Goal: Communication & Community: Answer question/provide support

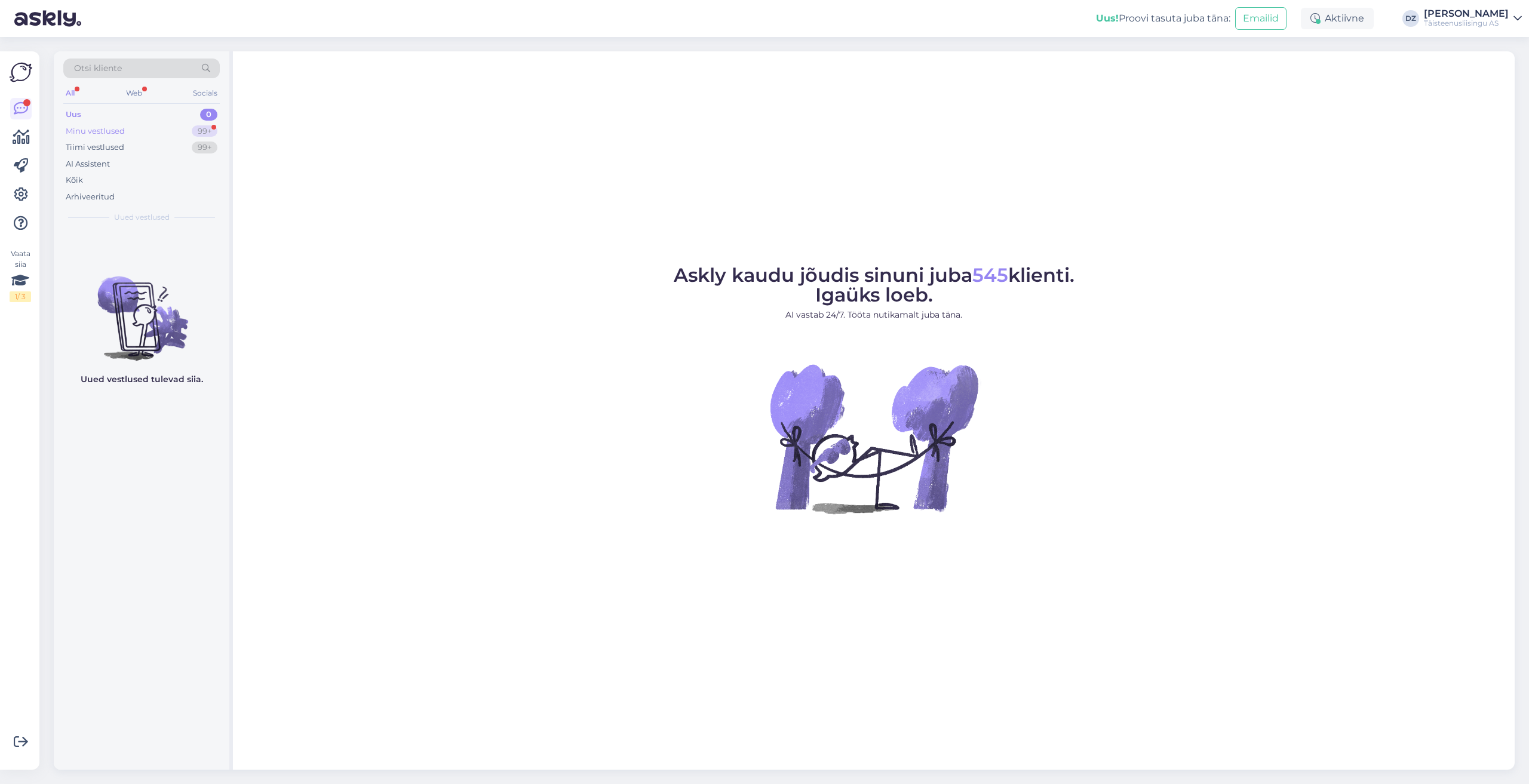
click at [137, 129] on div "Minu vestlused 99+" at bounding box center [141, 131] width 156 height 16
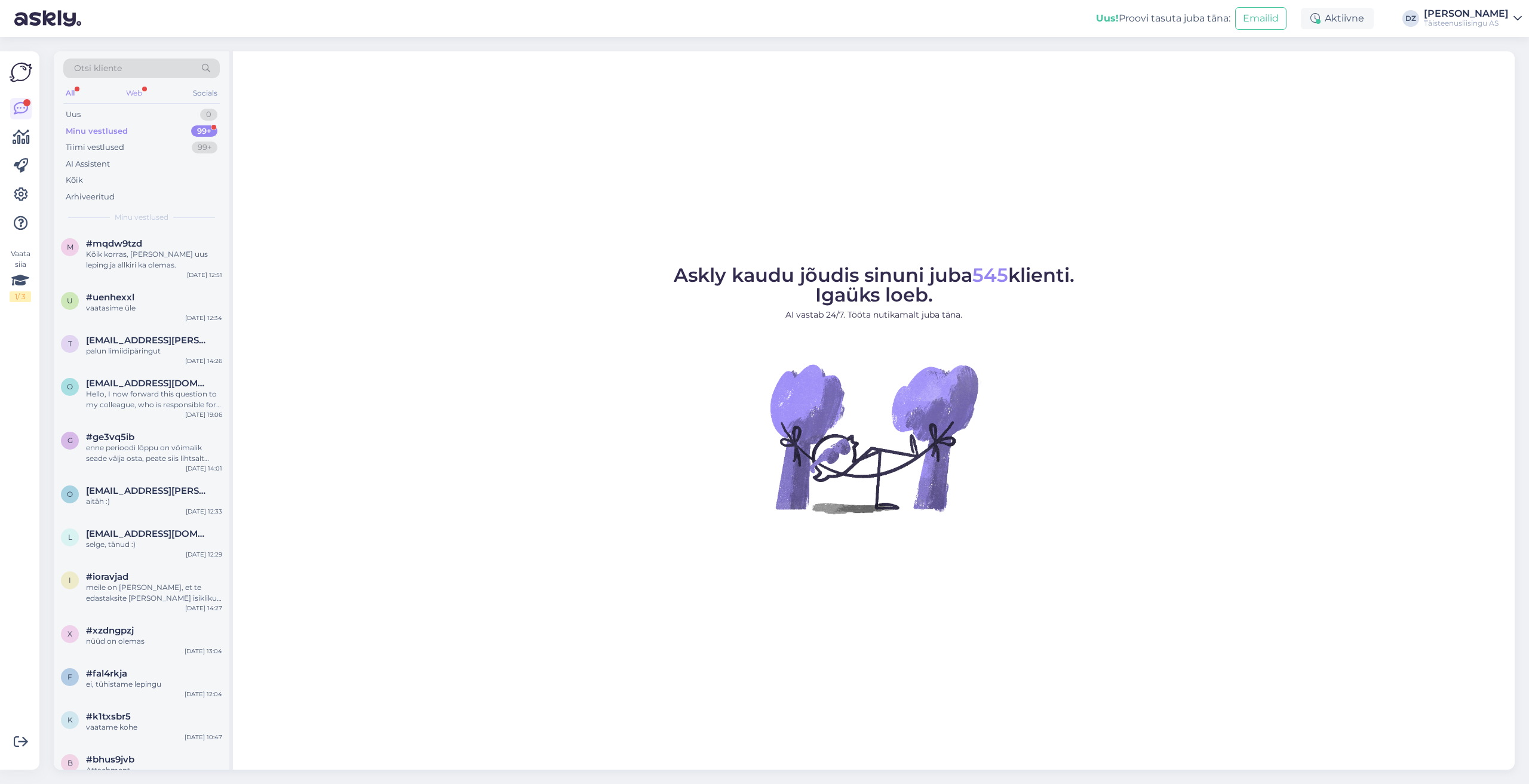
click at [135, 97] on div "Web" at bounding box center [134, 93] width 21 height 16
click at [91, 182] on div "Kõik" at bounding box center [141, 180] width 156 height 16
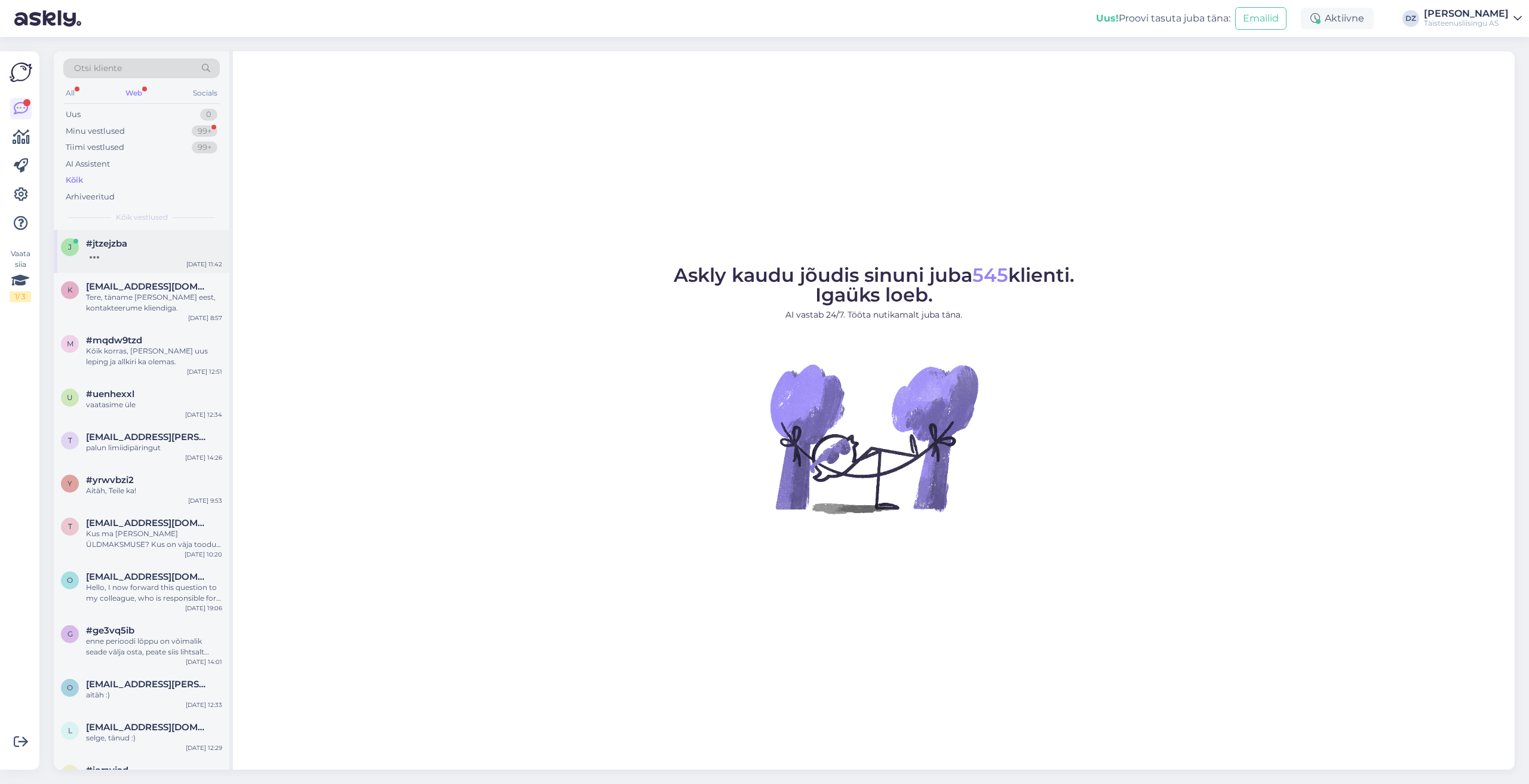
click at [157, 252] on div at bounding box center [154, 254] width 136 height 10
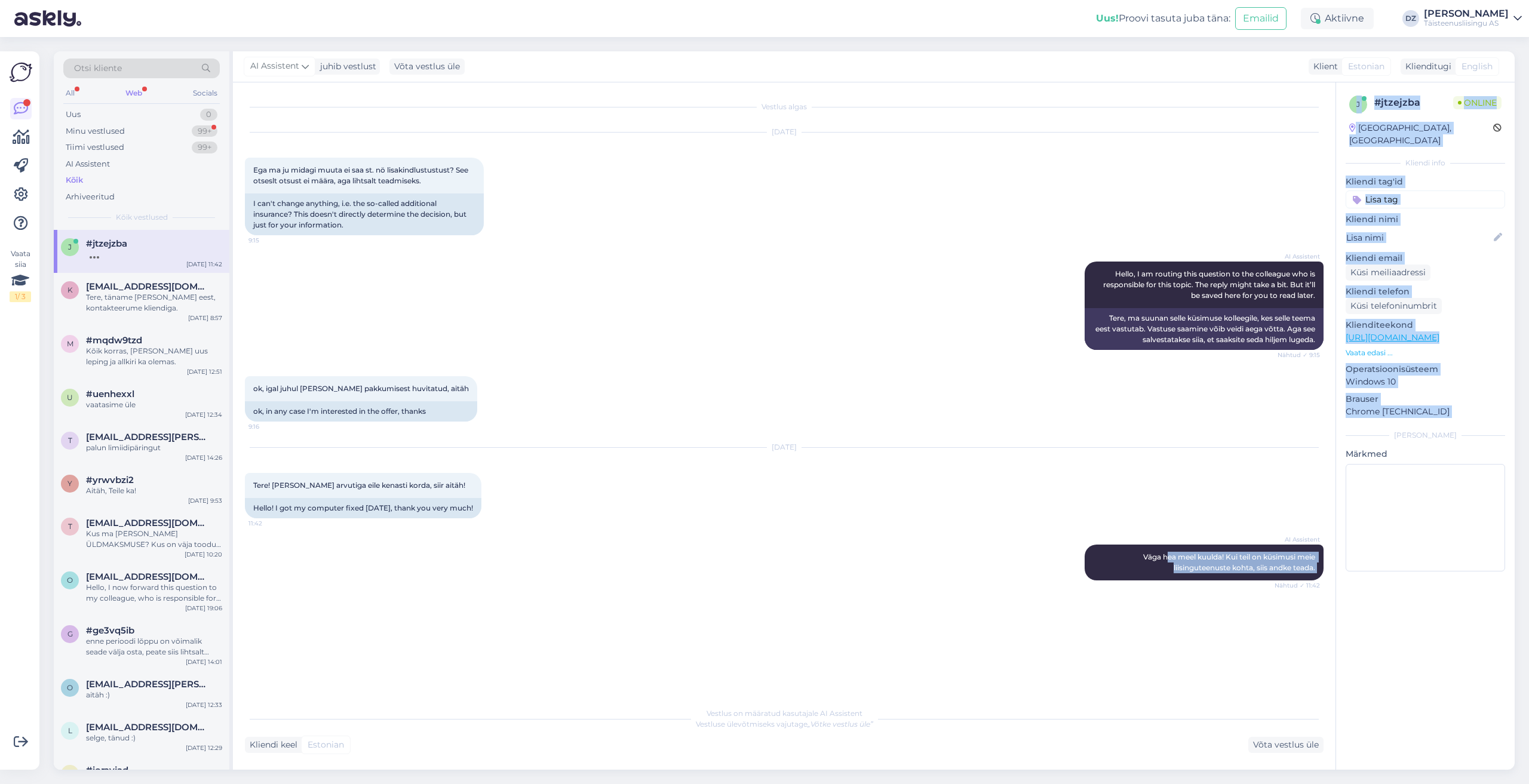
drag, startPoint x: 1164, startPoint y: 569, endPoint x: 1340, endPoint y: 569, distance: 176.0
click at [1340, 569] on div "Vestlus algas [DATE] Ega ma ju midagi muuta ei saa st. nö lisakindlustustust? S…" at bounding box center [874, 426] width 1282 height 687
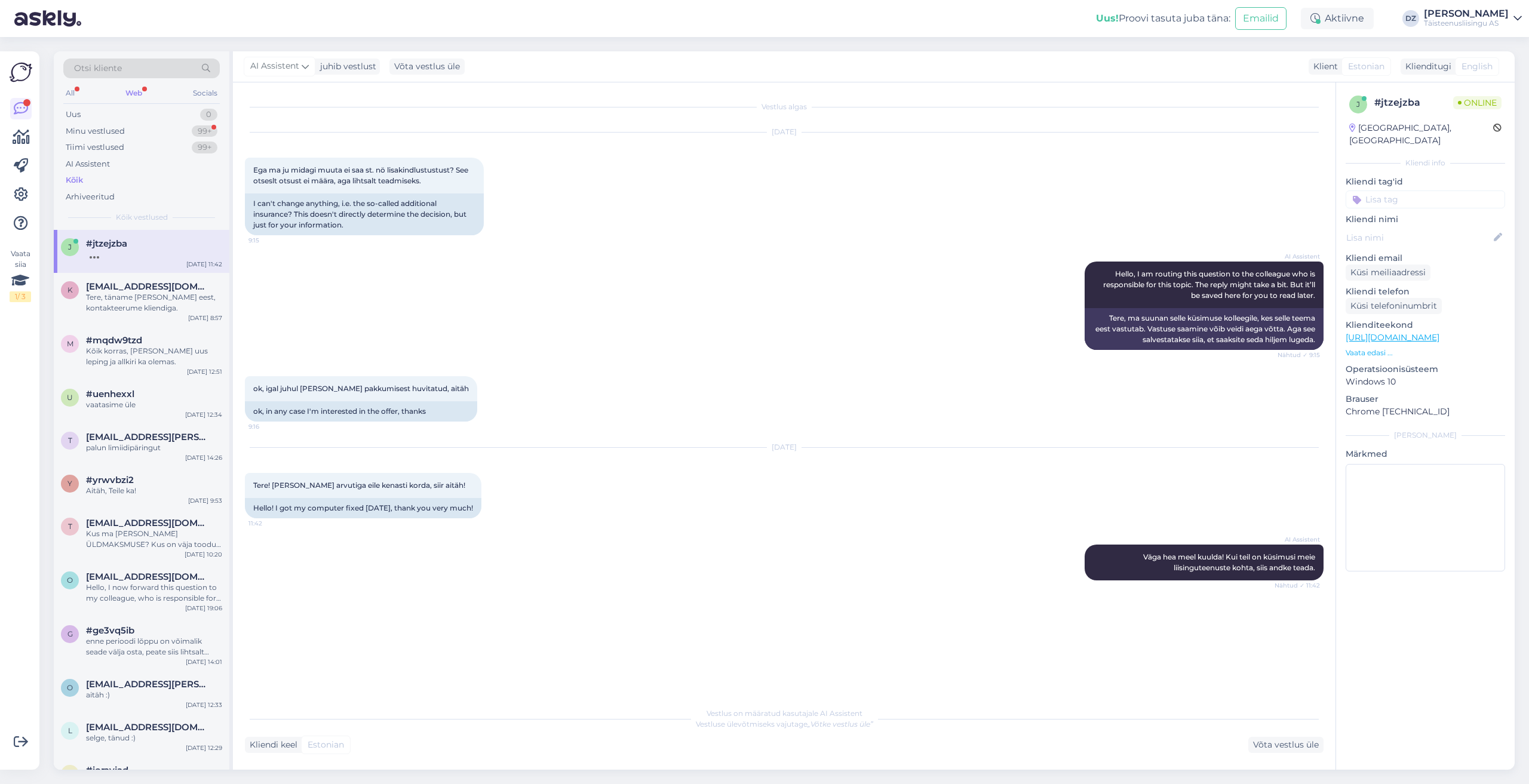
click at [1404, 656] on div "j # jtzejzba Online [GEOGRAPHIC_DATA], [GEOGRAPHIC_DATA] Kliendi info Kliendi t…" at bounding box center [1425, 426] width 179 height 687
click at [1283, 744] on div "Võta vestlus üle" at bounding box center [1285, 745] width 75 height 16
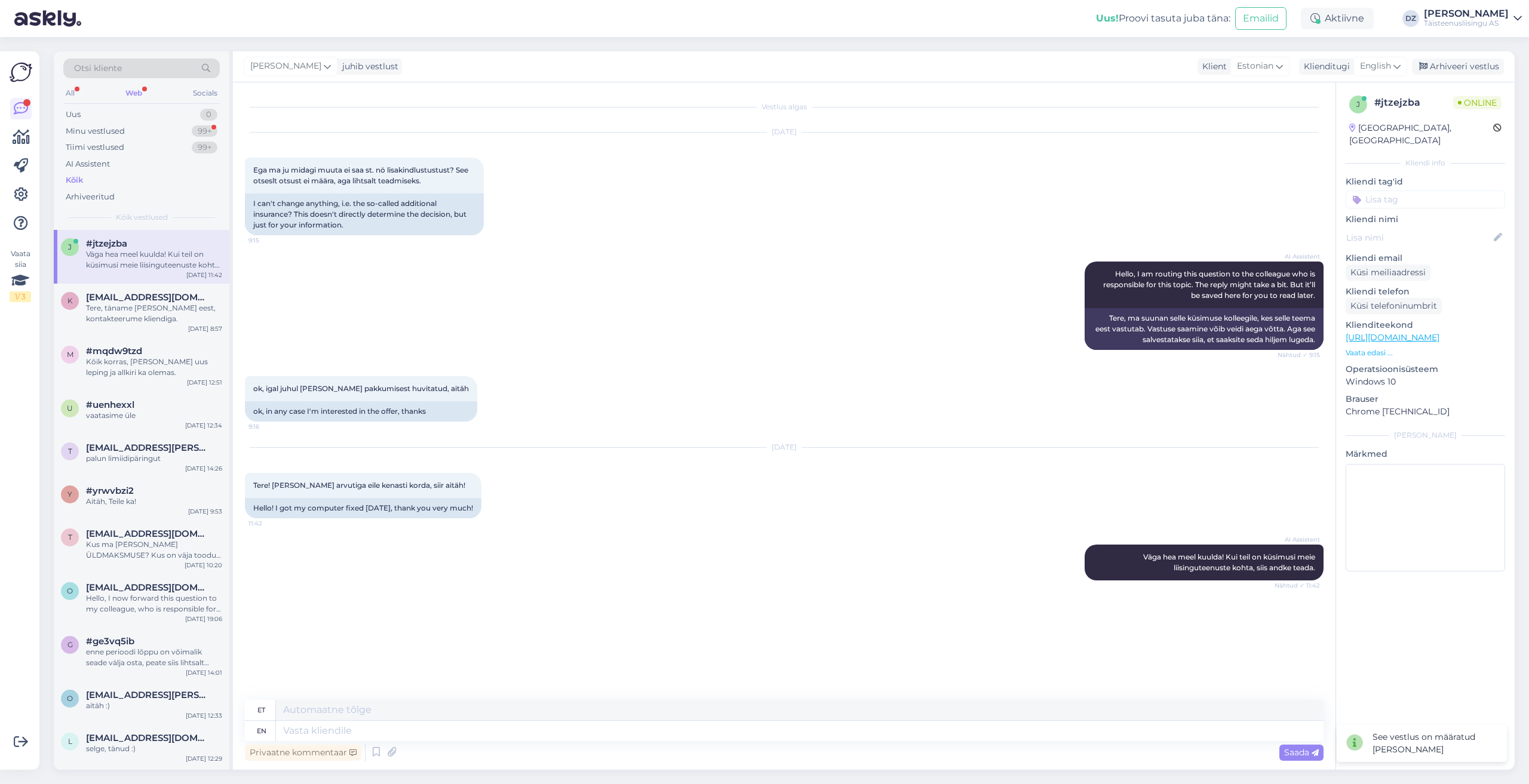
scroll to position [8, 0]
click at [1400, 73] on div "English" at bounding box center [1380, 66] width 54 height 19
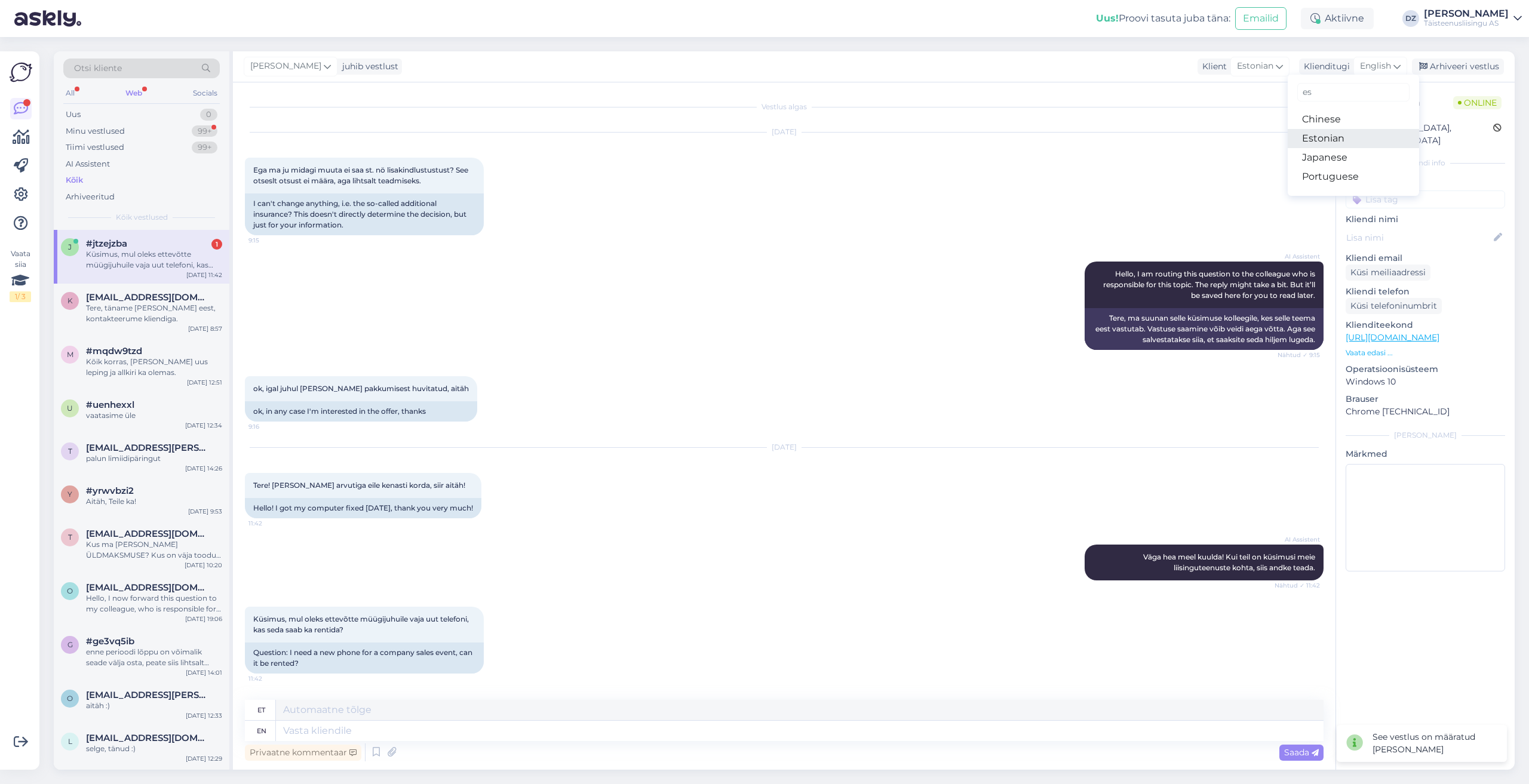
type input "es"
click at [1345, 137] on link "Estonian" at bounding box center [1353, 139] width 131 height 19
click at [509, 737] on textarea at bounding box center [784, 729] width 1079 height 25
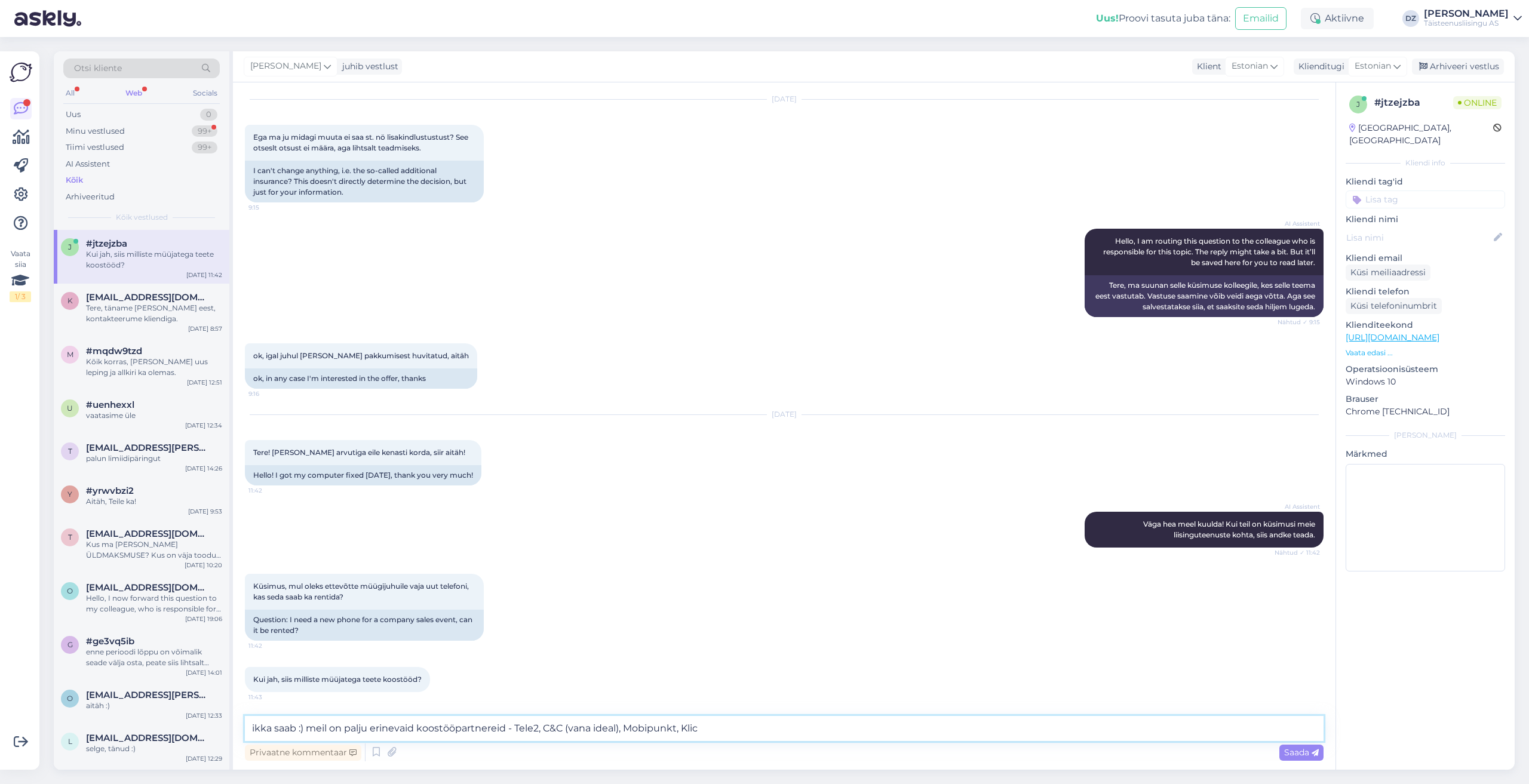
type textarea "ikka saab :) meil on palju erinevaid koostööpartnereid - Tele2, C&C (vana ideal…"
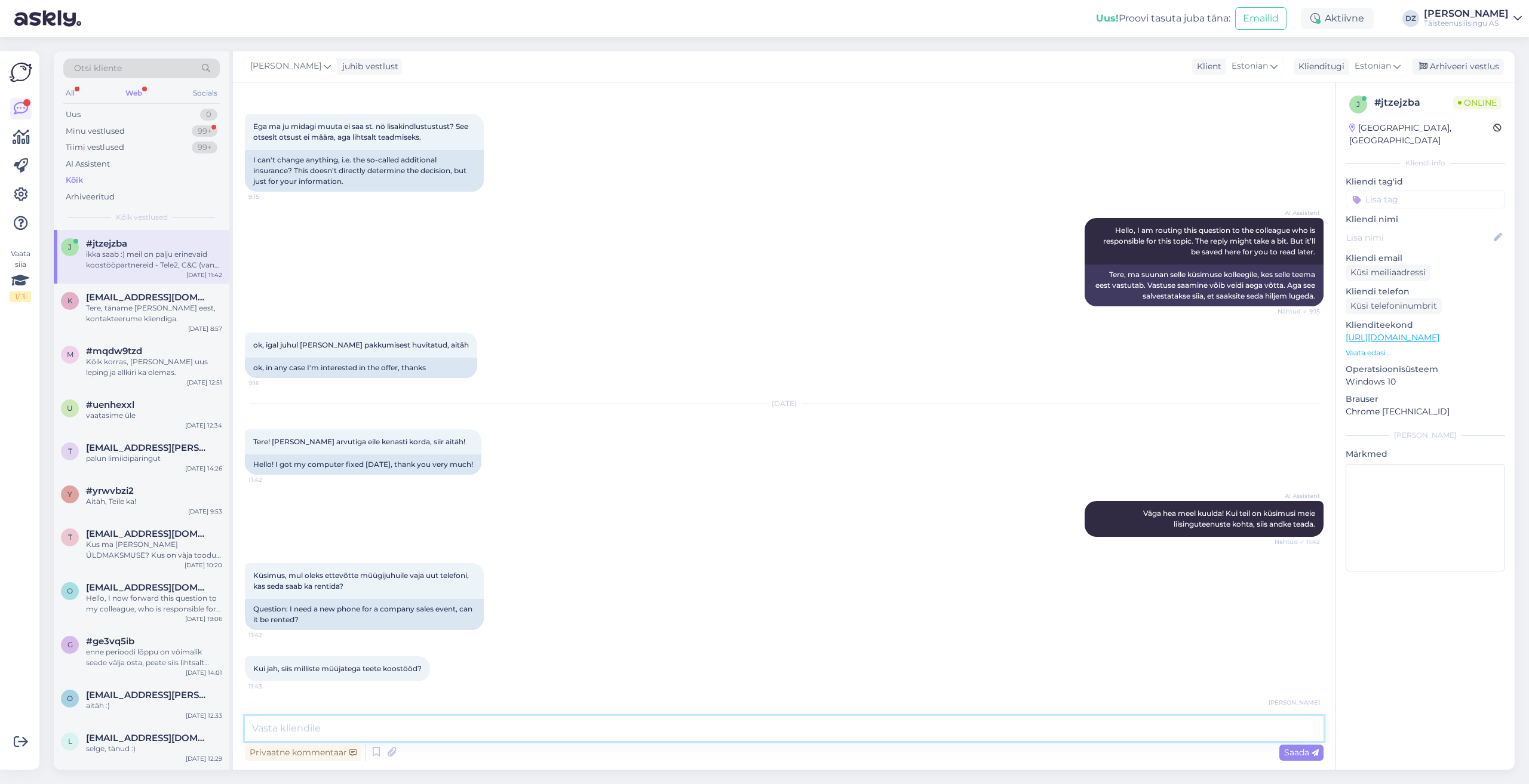
scroll to position [106, 0]
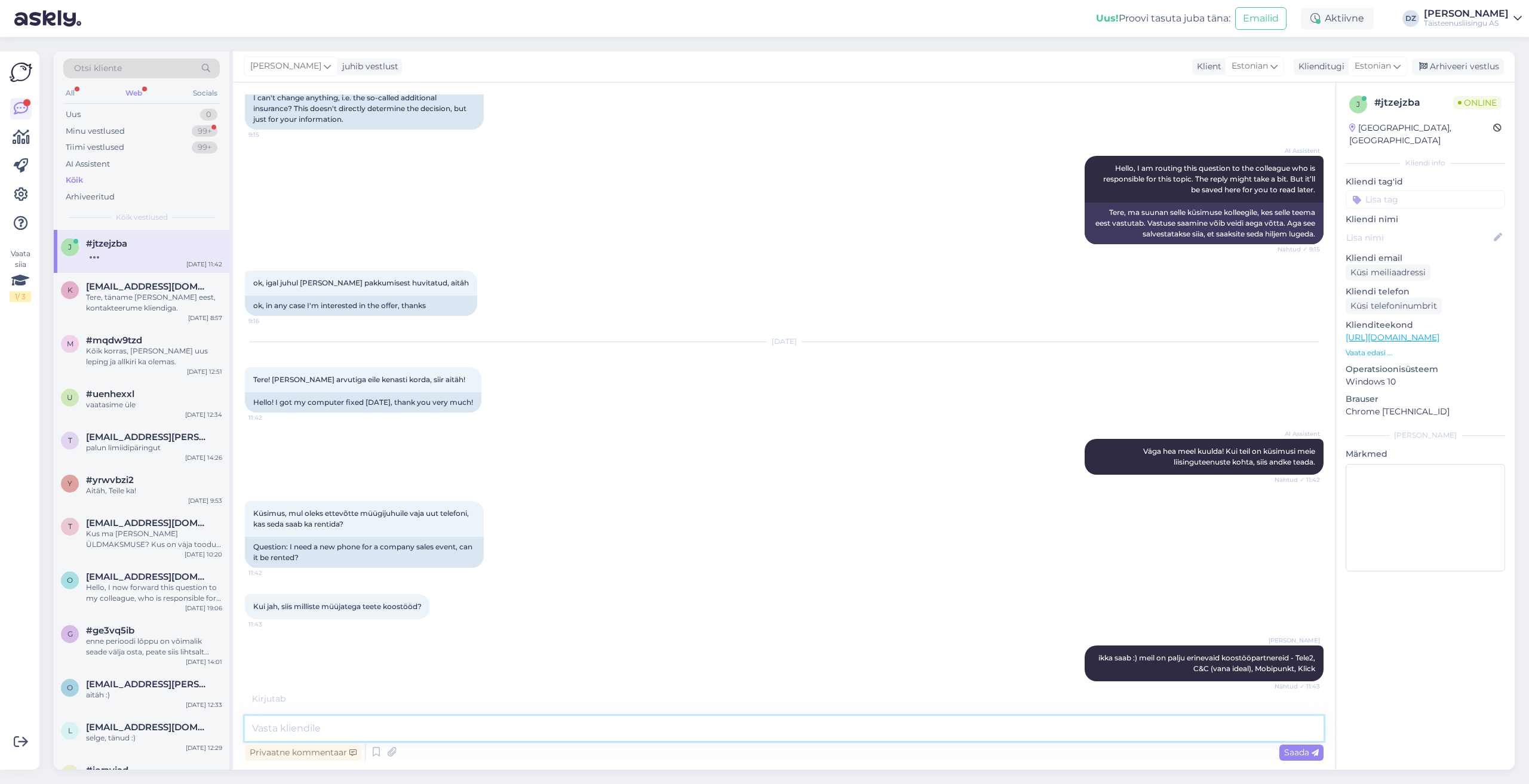
click at [548, 728] on textarea at bounding box center [784, 729] width 1079 height 25
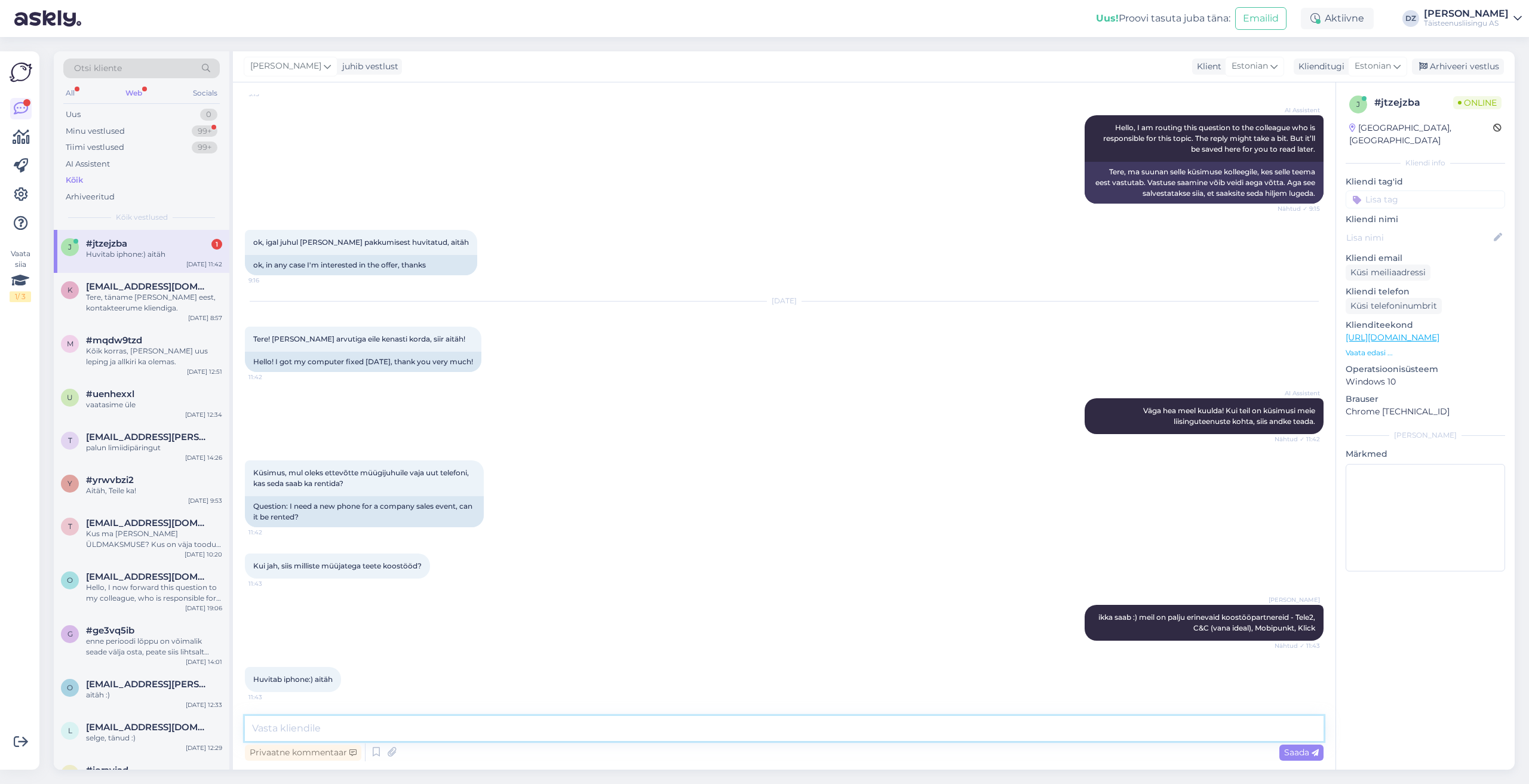
click at [737, 722] on textarea at bounding box center [784, 729] width 1079 height 25
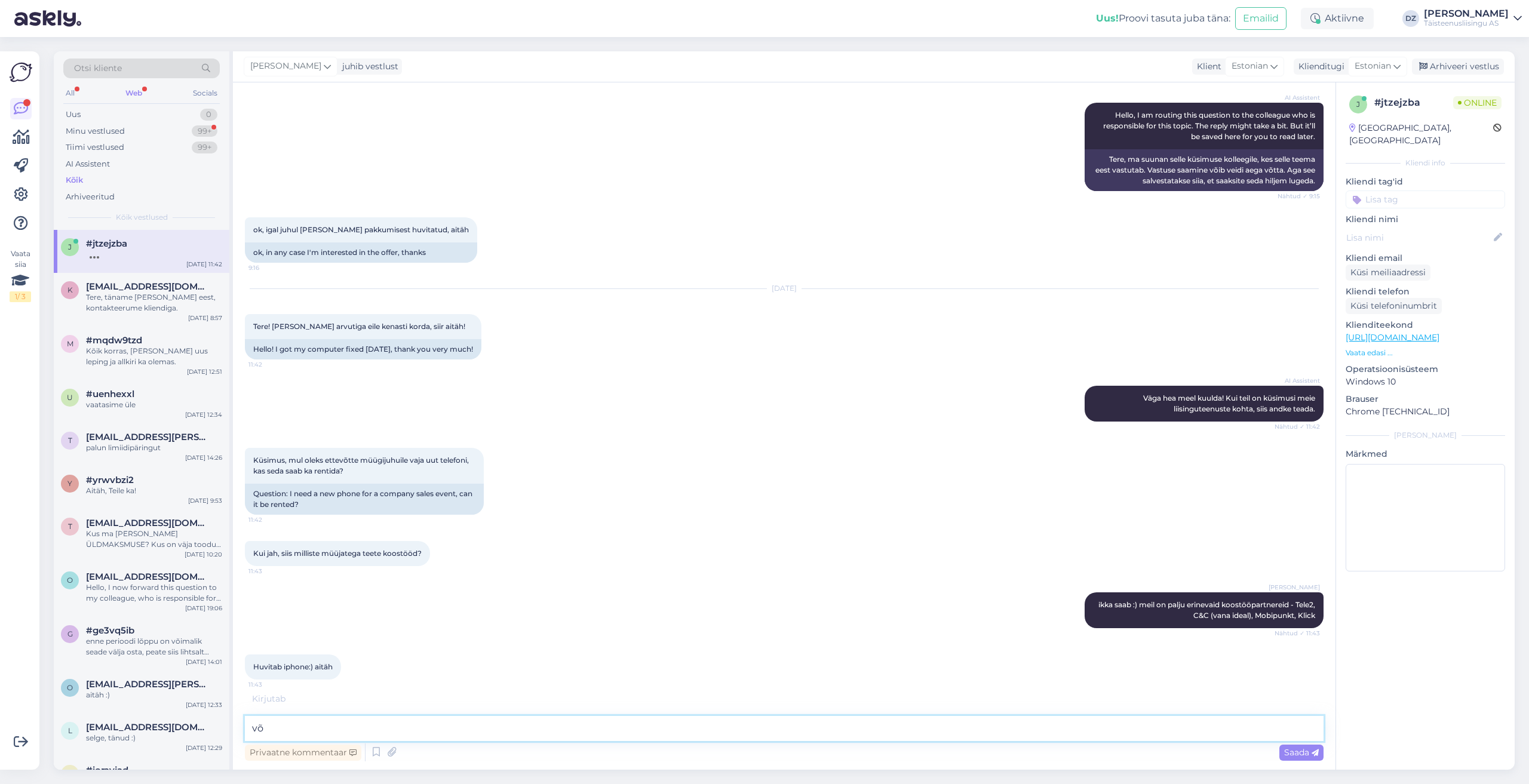
type textarea "v"
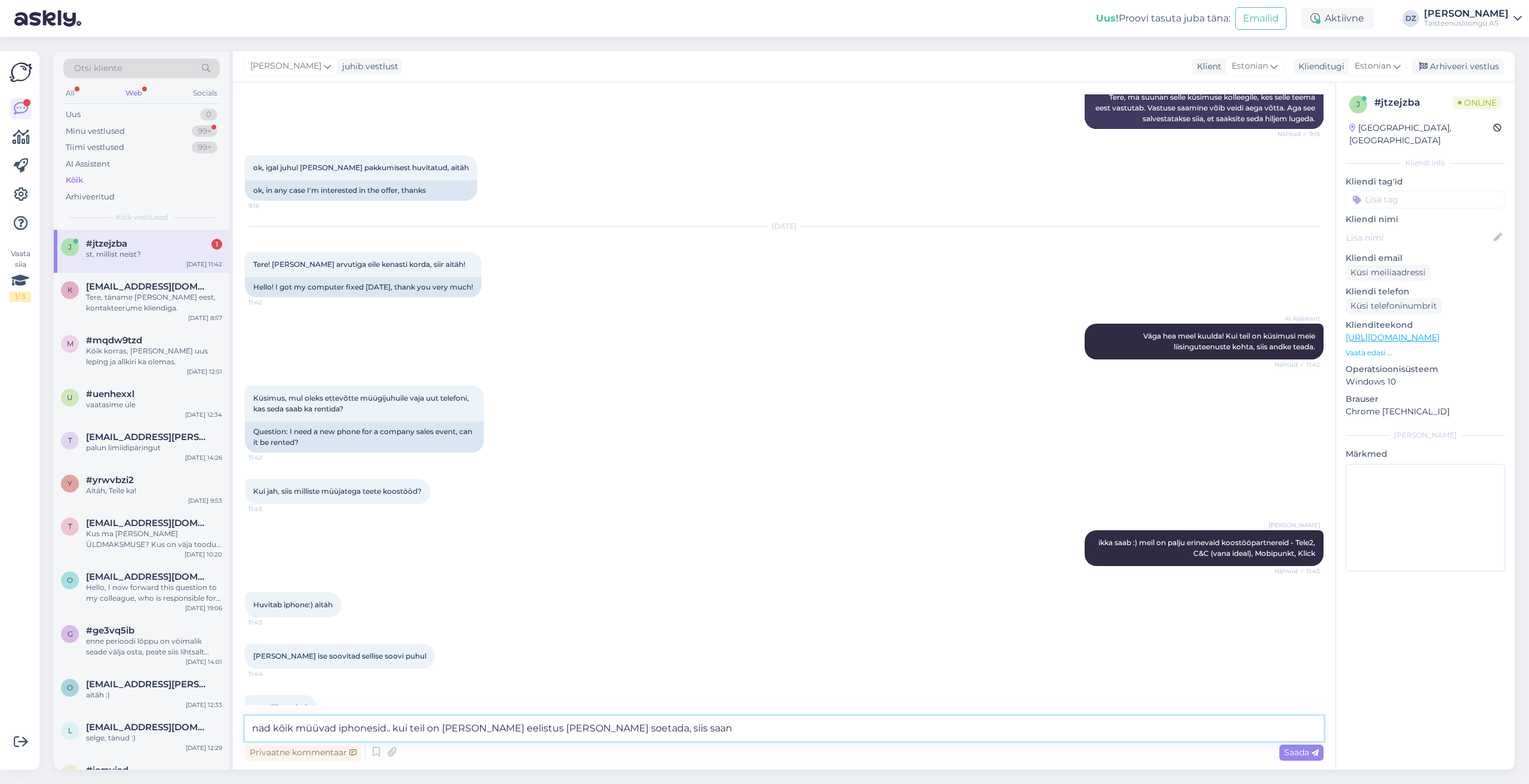
scroll to position [260, 0]
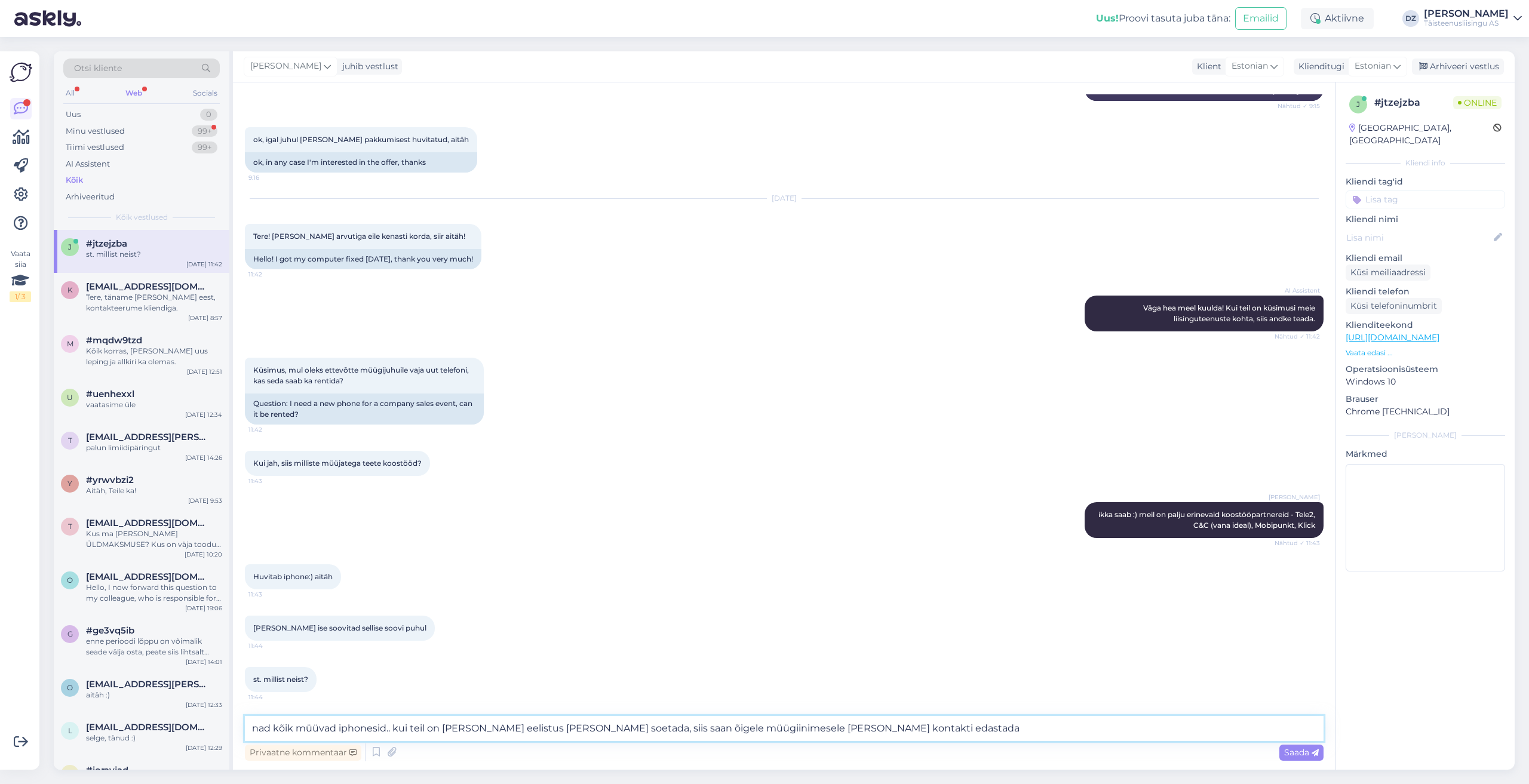
type textarea "nad kõik müüvad iphonesid.. kui teil on [PERSON_NAME] eelistus [PERSON_NAME] so…"
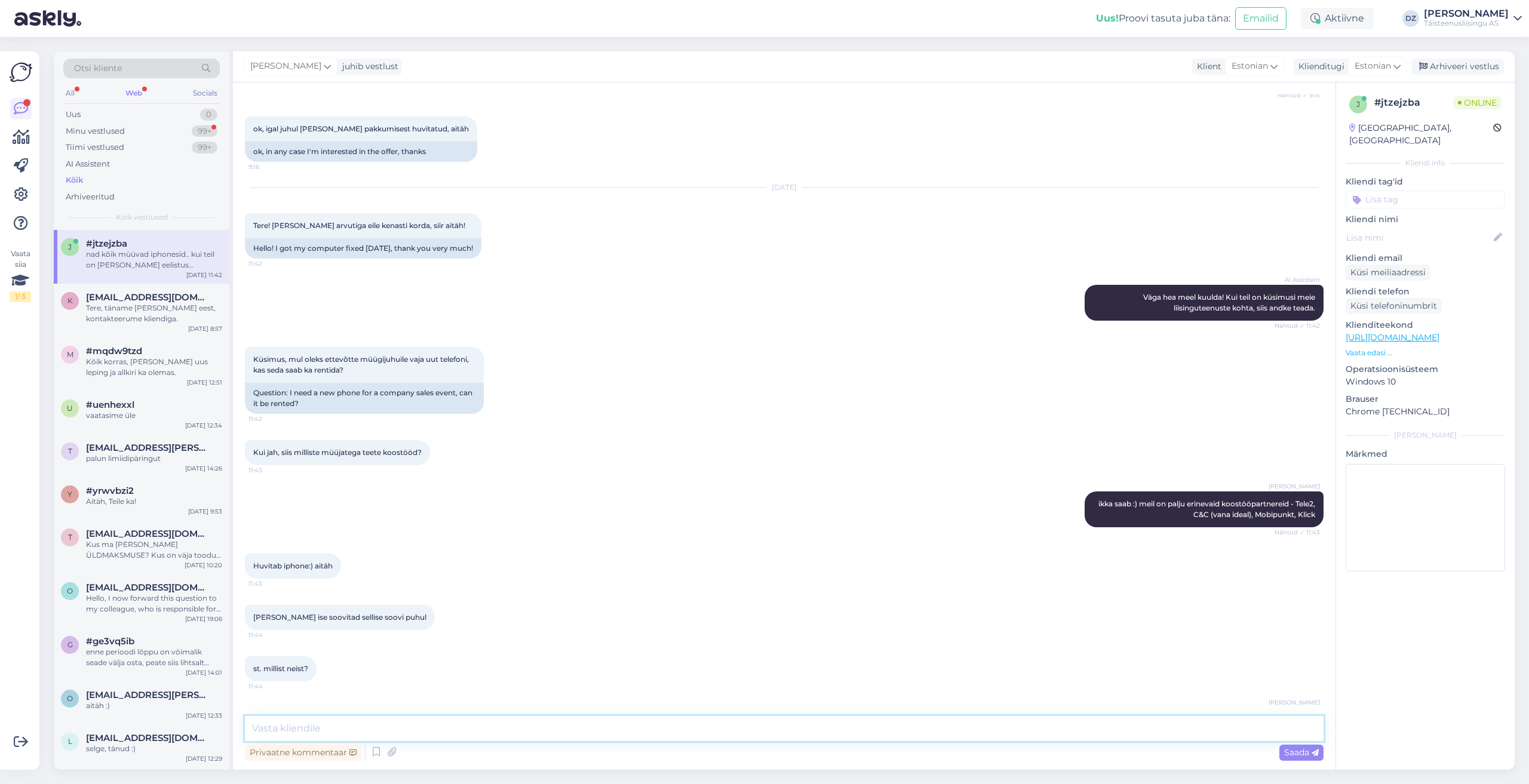
scroll to position [332, 0]
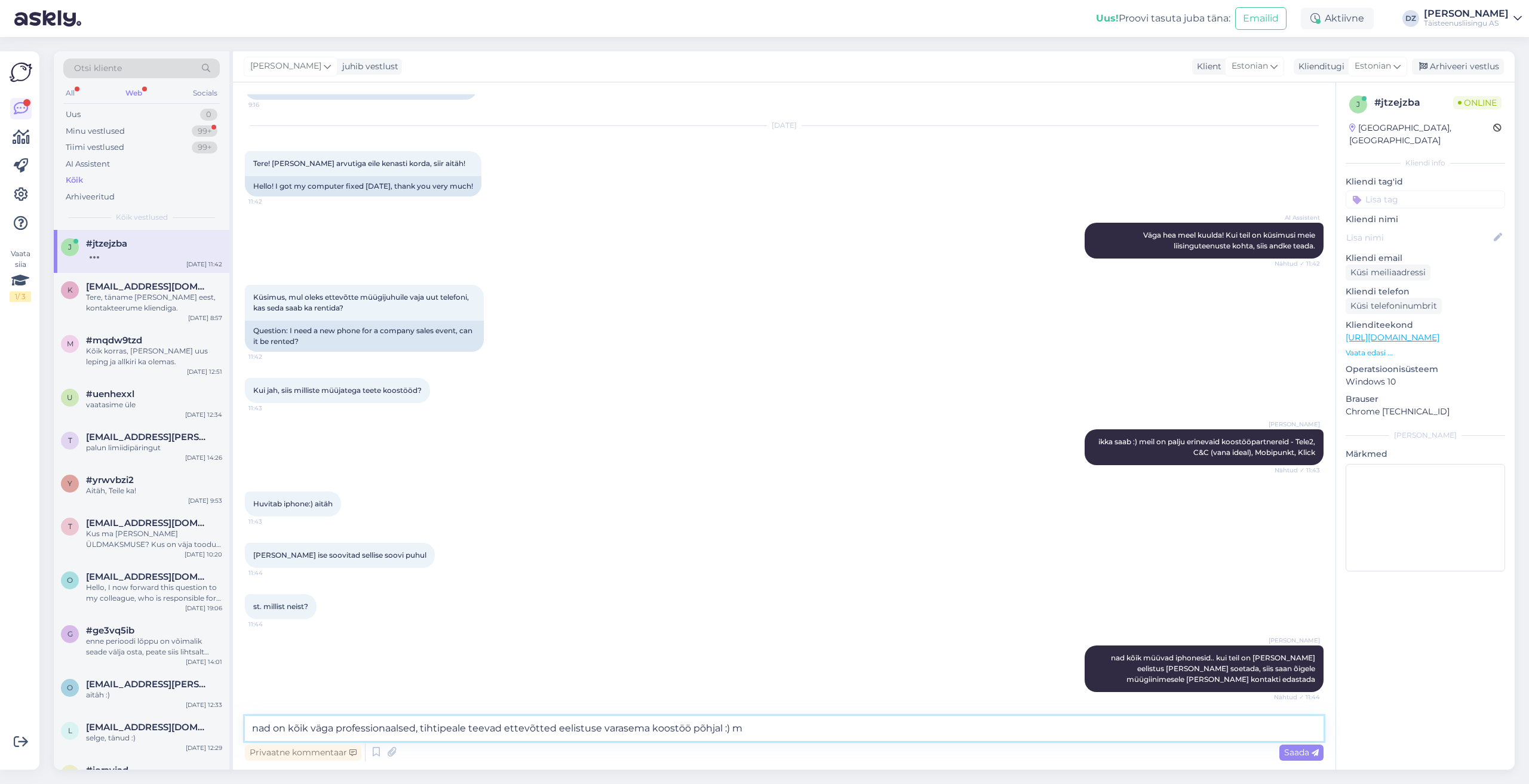
type textarea "nad on kõik väga professionaalsed, tihtipeale teevad ettevõtted eelistuse varas…"
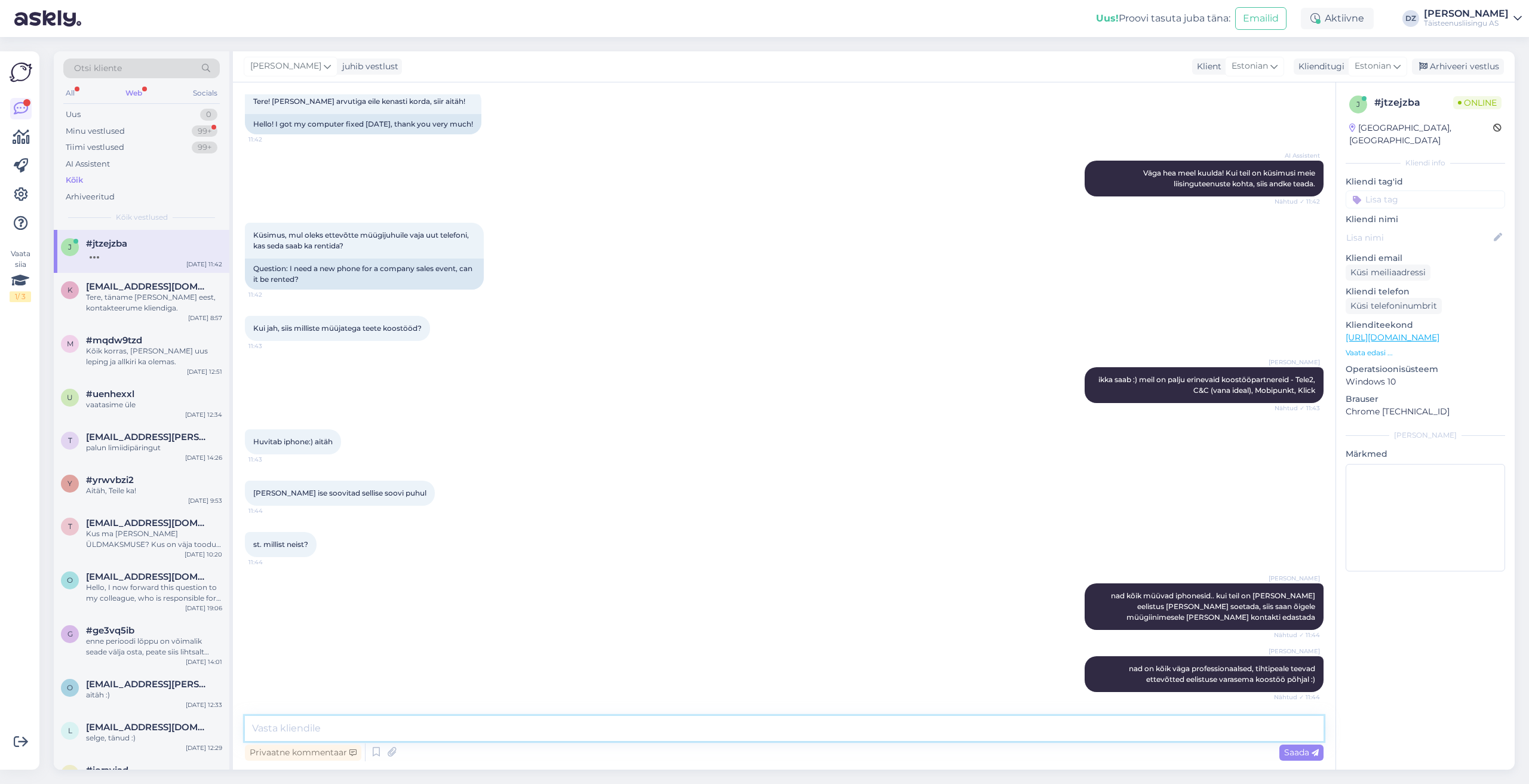
scroll to position [457, 0]
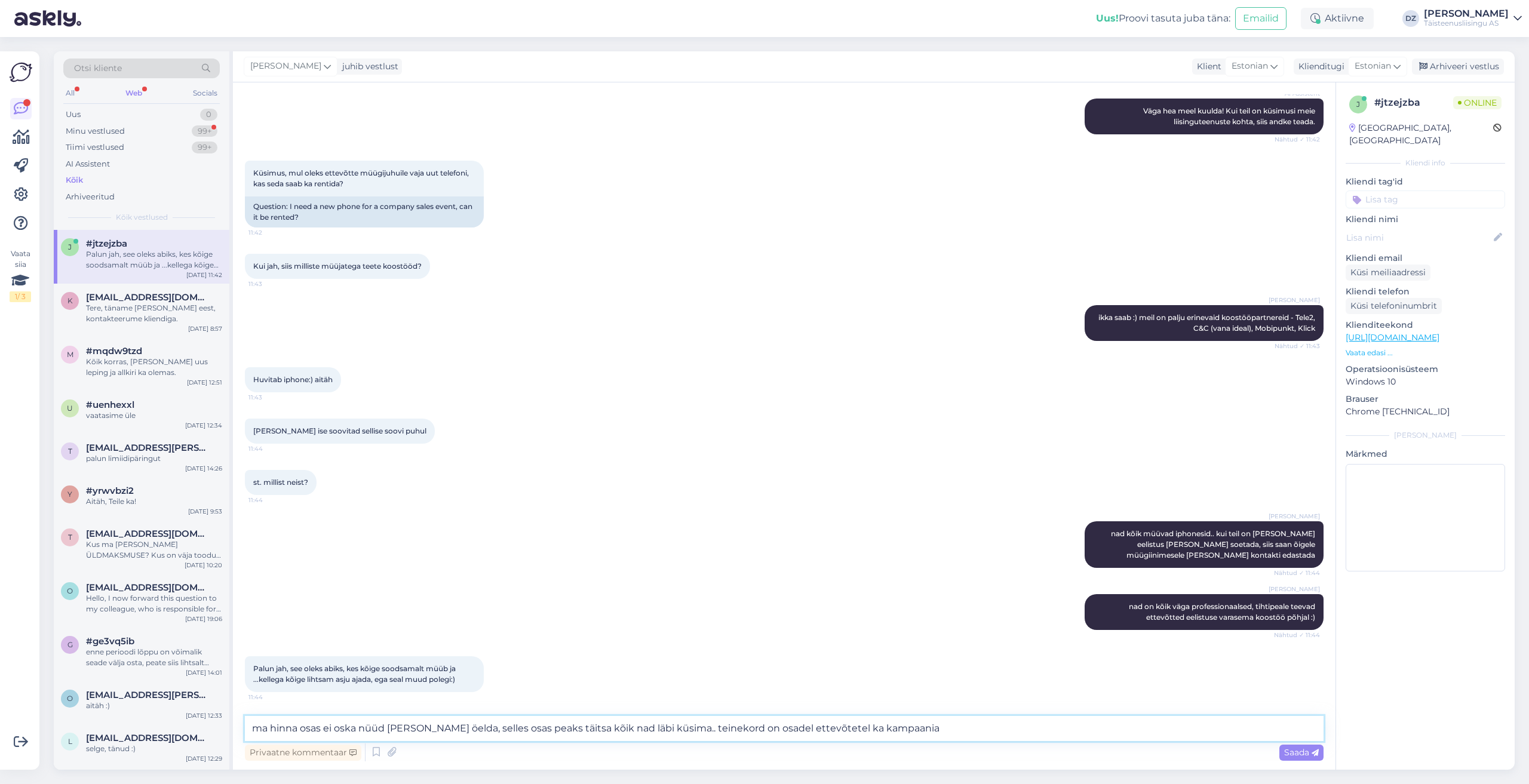
type textarea "ma hinna osas ei oska nüüd [PERSON_NAME] öelda, selles osas peaks täitsa kõik n…"
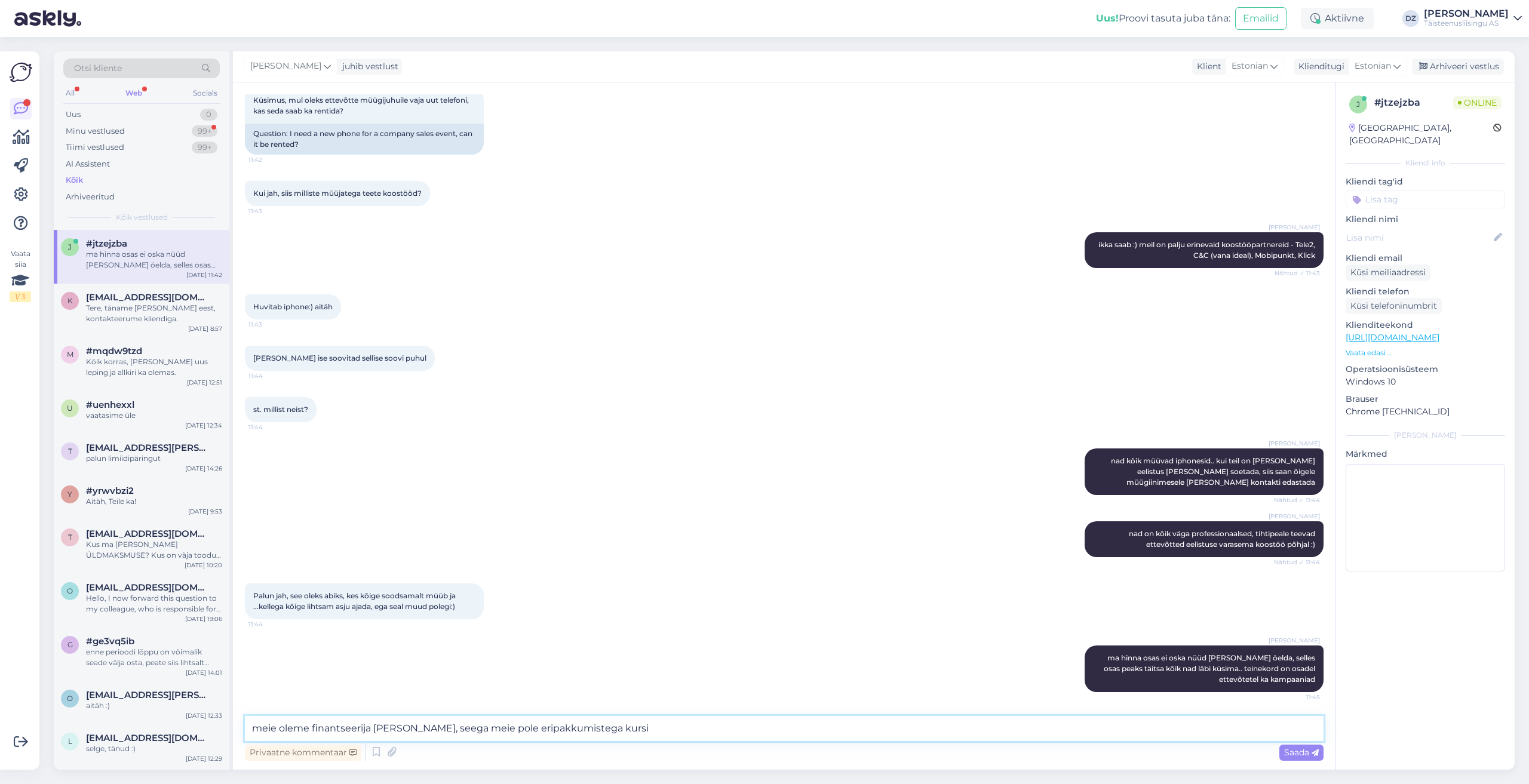
type textarea "meie oleme finantseerija [PERSON_NAME], seega meie pole eripakkumistega kursis"
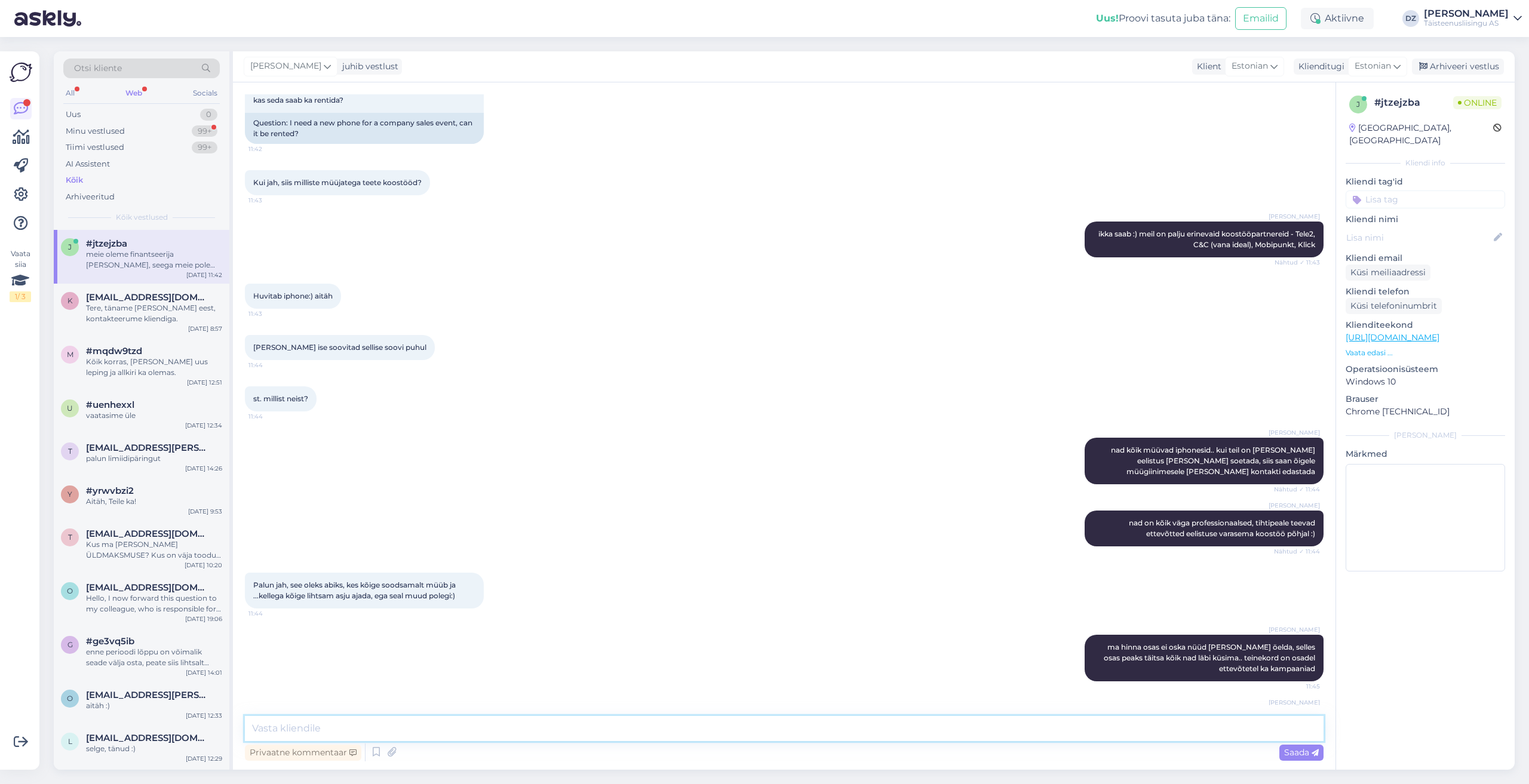
scroll to position [591, 0]
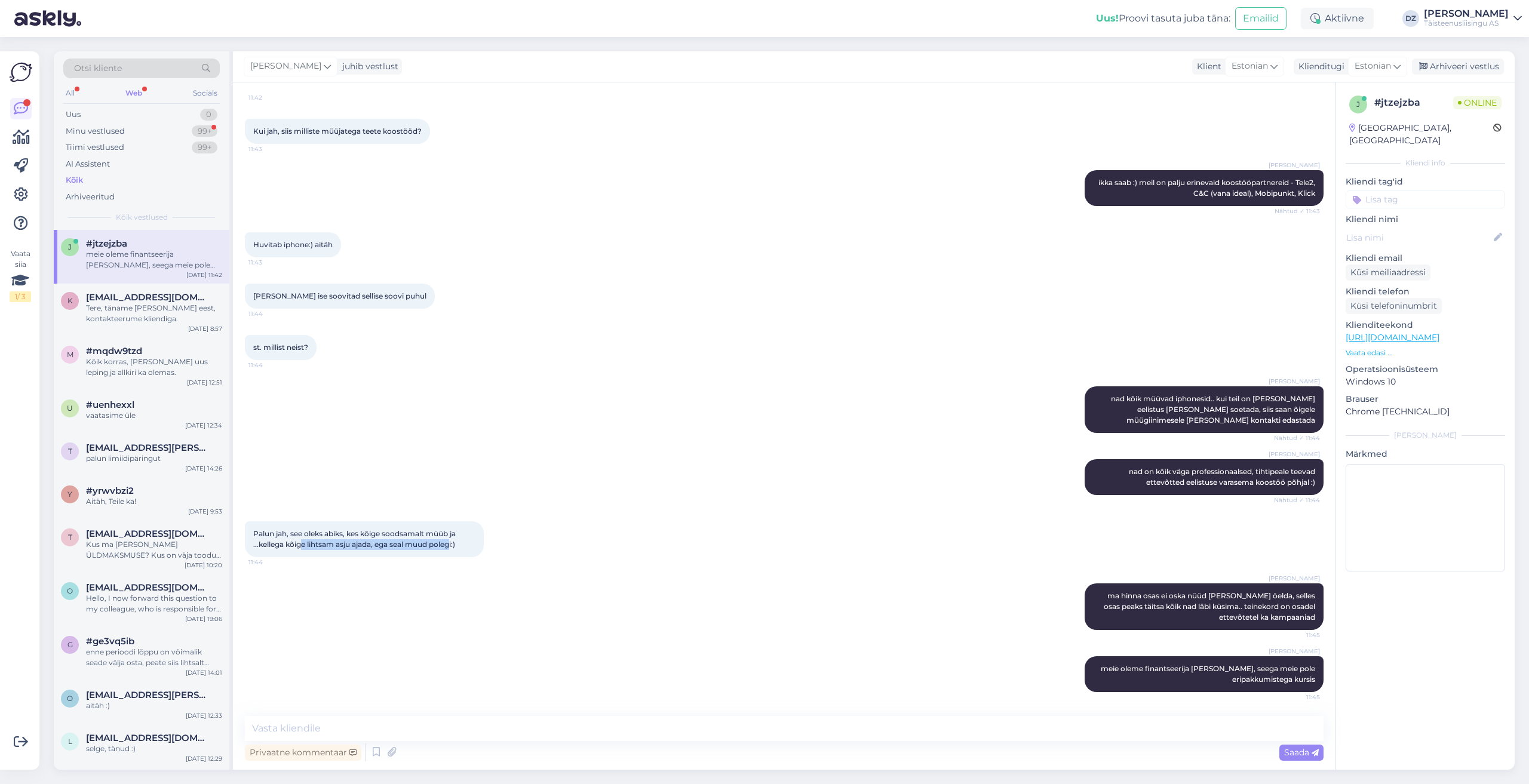
drag, startPoint x: 303, startPoint y: 542, endPoint x: 457, endPoint y: 547, distance: 154.1
click at [457, 547] on span "Palun jah, see oleks abiks, kes kõige soodsamalt müüb ja ...kellega kõige lihts…" at bounding box center [355, 538] width 204 height 19
click at [463, 722] on textarea at bounding box center [784, 729] width 1079 height 25
drag, startPoint x: 1133, startPoint y: 597, endPoint x: 1241, endPoint y: 620, distance: 110.4
click at [1241, 620] on div "[PERSON_NAME] ma hinna osas ei oska nüüd [PERSON_NAME] öelda, selles osas peaks…" at bounding box center [1204, 606] width 239 height 46
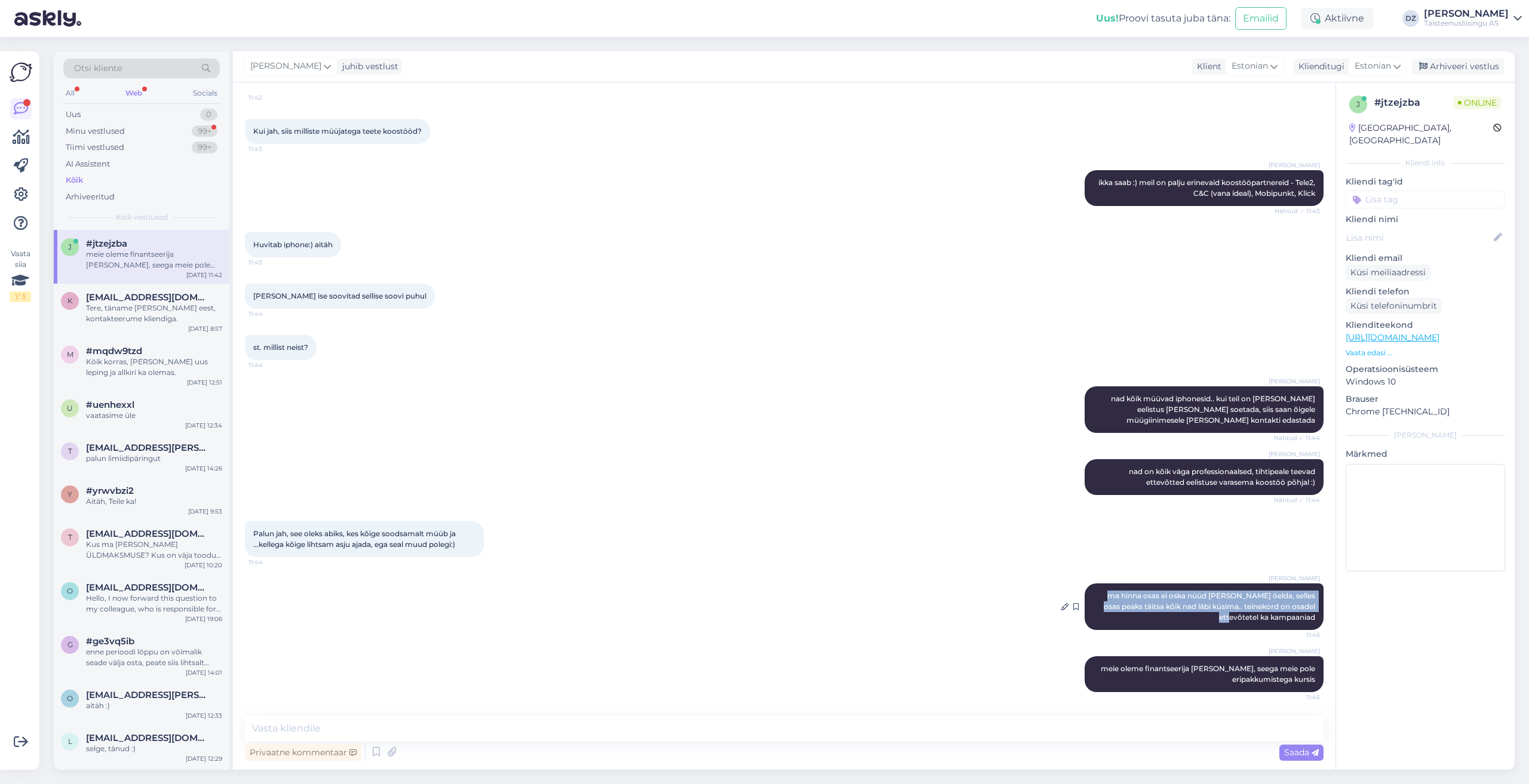
click at [1178, 605] on span "ma hinna osas ei oska nüüd [PERSON_NAME] öelda, selles osas peaks täitsa kõik n…" at bounding box center [1209, 606] width 213 height 31
drag, startPoint x: 1307, startPoint y: 615, endPoint x: 1089, endPoint y: 587, distance: 219.8
click at [1089, 587] on div "[PERSON_NAME] ma hinna osas ei oska nüüd [PERSON_NAME] öelda, selles osas peaks…" at bounding box center [1204, 606] width 239 height 46
click at [503, 722] on textarea at bounding box center [784, 729] width 1079 height 25
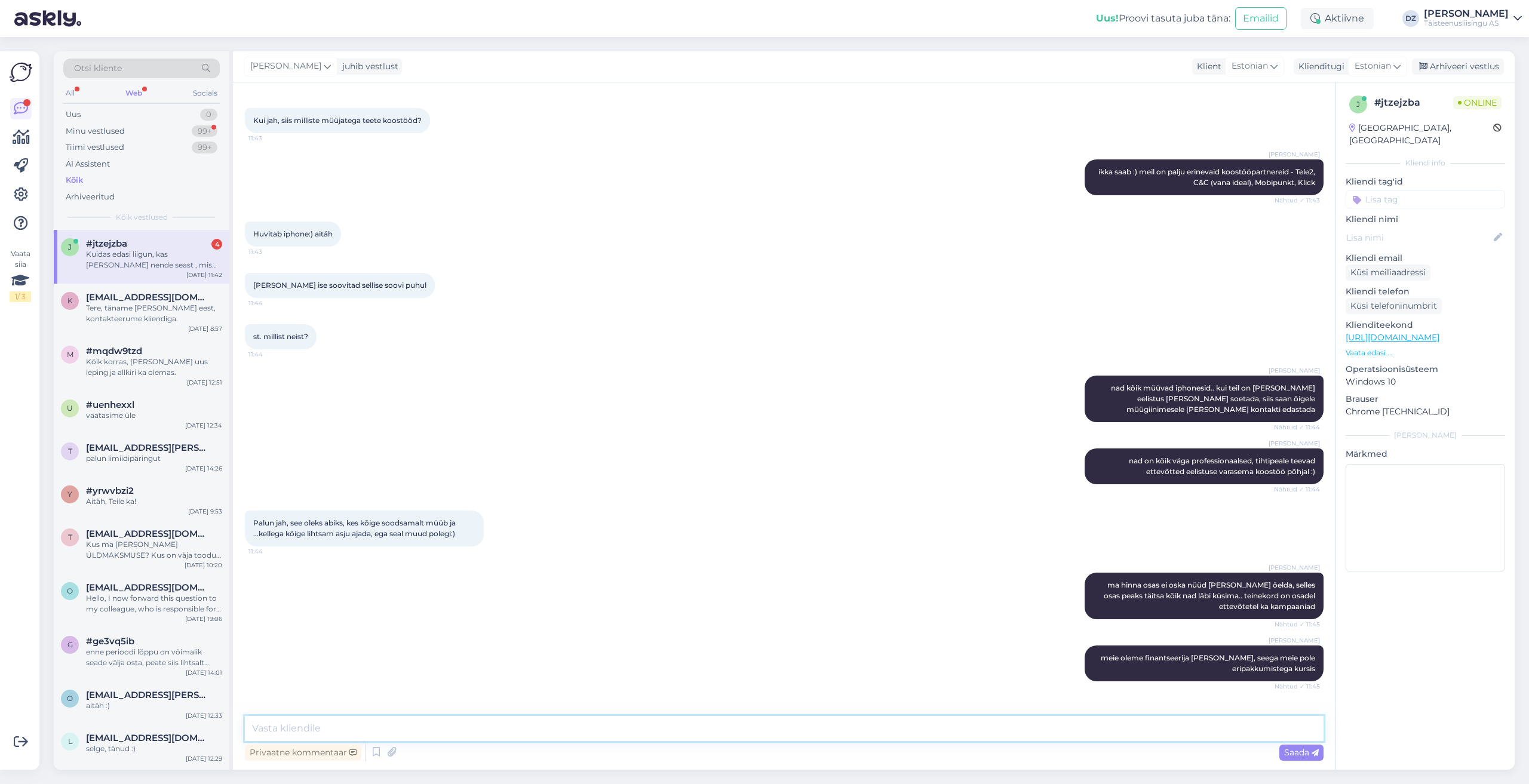
scroll to position [850, 0]
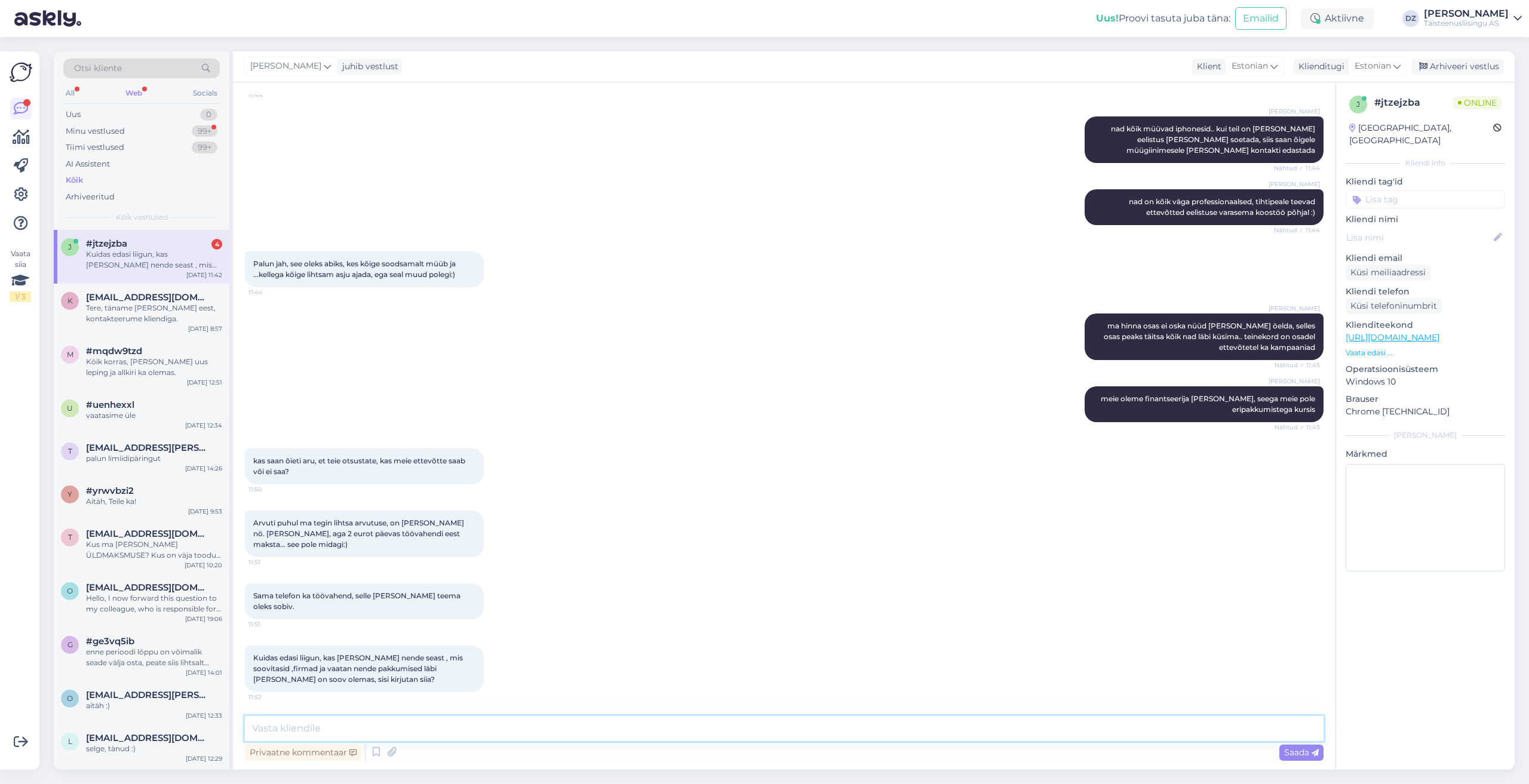
click at [409, 727] on textarea at bounding box center [784, 729] width 1079 height 25
drag, startPoint x: 262, startPoint y: 475, endPoint x: 345, endPoint y: 497, distance: 85.9
click at [341, 484] on div "kas saan õieti aru, et teie otsustate, kas meie ettevõtte saab või ei saa? 11:50" at bounding box center [365, 466] width 239 height 36
click at [346, 497] on div "kas saan õieti aru, et teie otsustate, kas meie ettevõtte saab või ei saa? 11:50" at bounding box center [784, 466] width 1079 height 62
drag, startPoint x: 303, startPoint y: 482, endPoint x: 252, endPoint y: 469, distance: 52.6
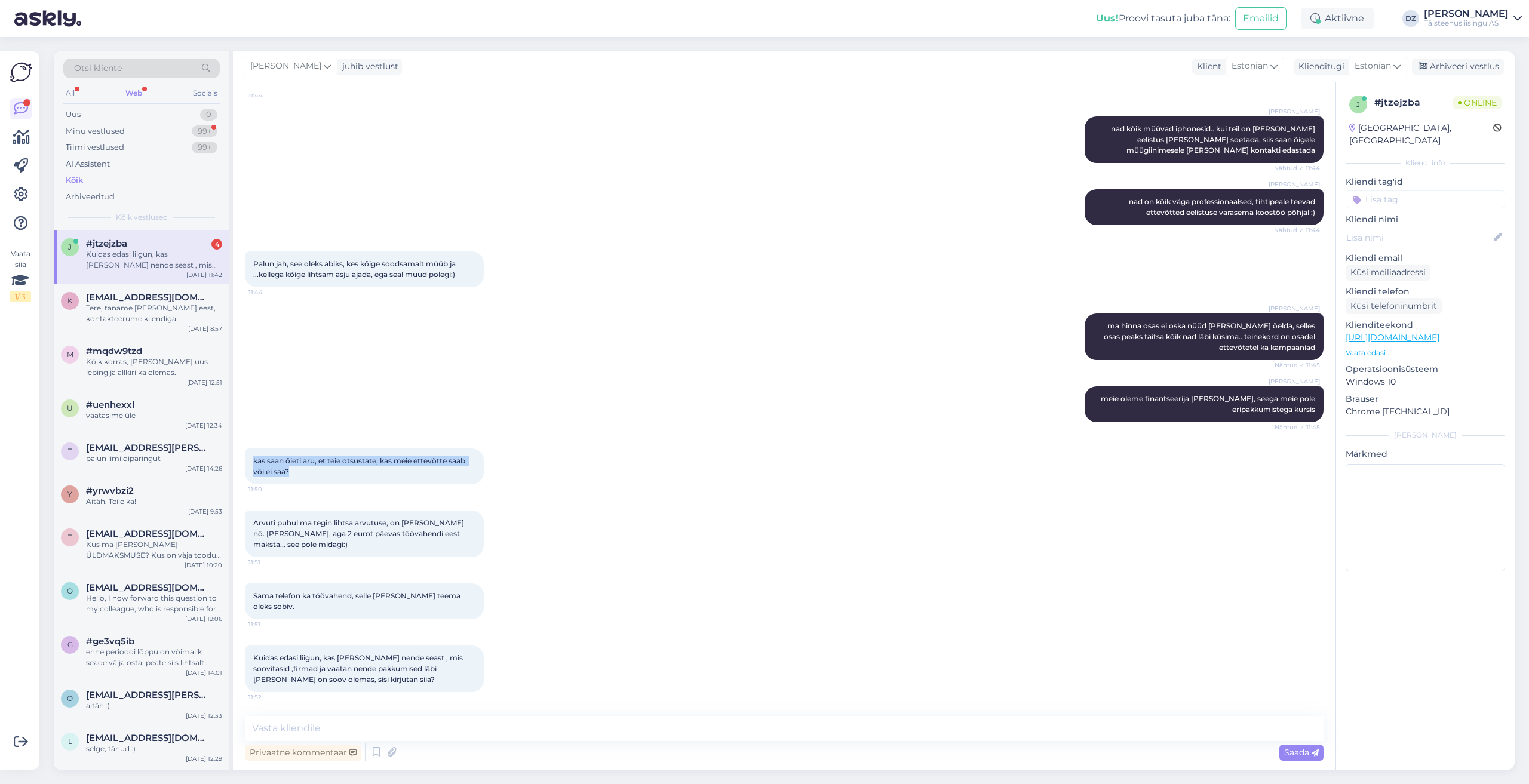
click at [252, 469] on div "kas saan õieti aru, et teie otsustate, kas meie ettevõtte saab või ei saa? 11:50" at bounding box center [365, 466] width 239 height 36
click at [376, 741] on div "Privaatne kommentaar Saada" at bounding box center [784, 752] width 1079 height 22
click at [373, 737] on textarea at bounding box center [784, 729] width 1079 height 25
type textarea "jah, meie otsustame keda finantseerime"
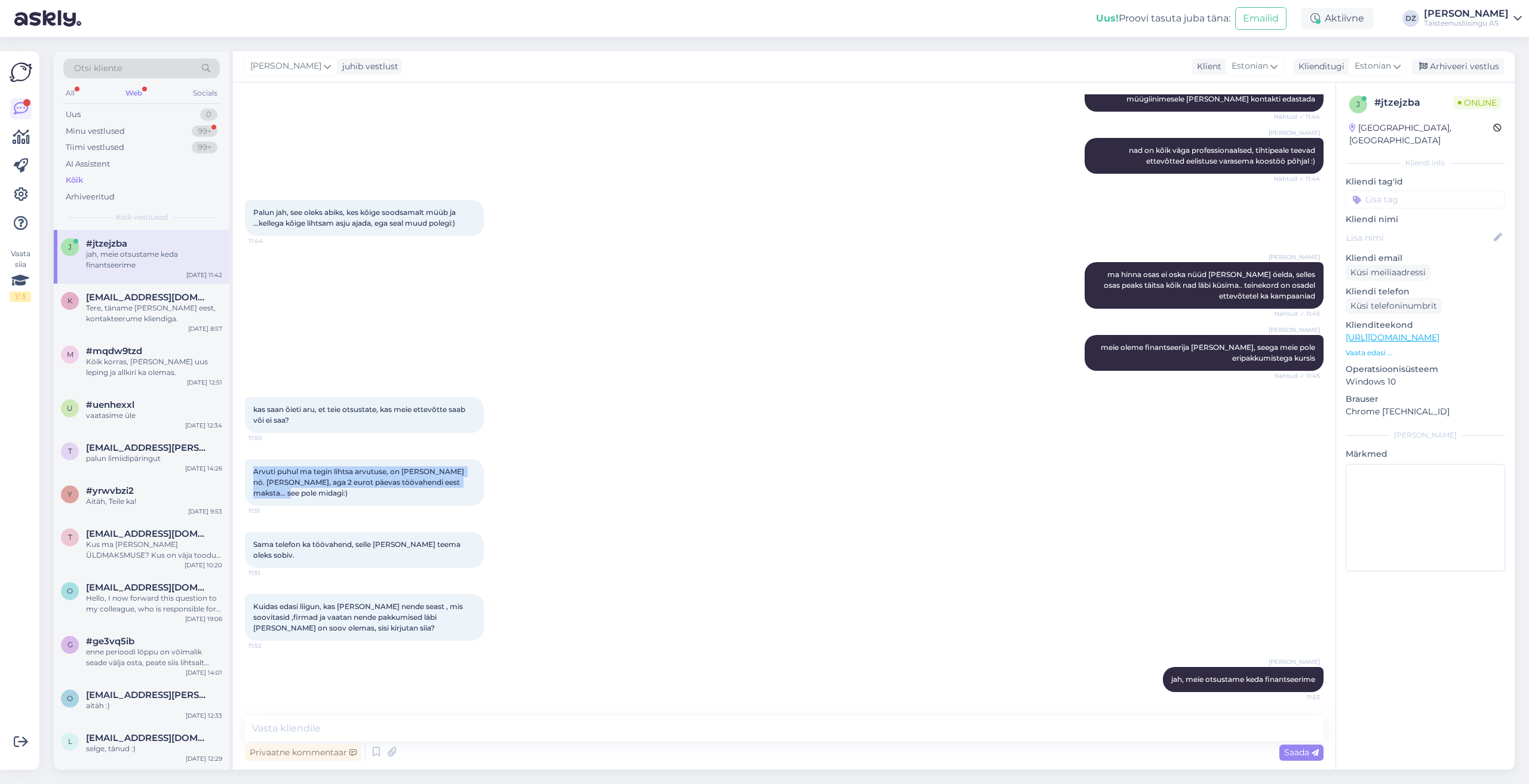
drag, startPoint x: 459, startPoint y: 493, endPoint x: 250, endPoint y: 484, distance: 209.2
click at [250, 484] on div "Arvuti puhul ma tegin lihtsa arvutuse, on [PERSON_NAME] nö. [PERSON_NAME], aga …" at bounding box center [365, 482] width 239 height 46
click at [405, 553] on div "Sama telefon ka töövahend, selle [PERSON_NAME] teema oleks sobiv. 11:51" at bounding box center [365, 550] width 239 height 36
drag, startPoint x: 322, startPoint y: 560, endPoint x: 253, endPoint y: 547, distance: 70.2
click at [253, 547] on div "Sama telefon ka töövahend, selle [PERSON_NAME] teema oleks sobiv. 11:51" at bounding box center [365, 550] width 239 height 36
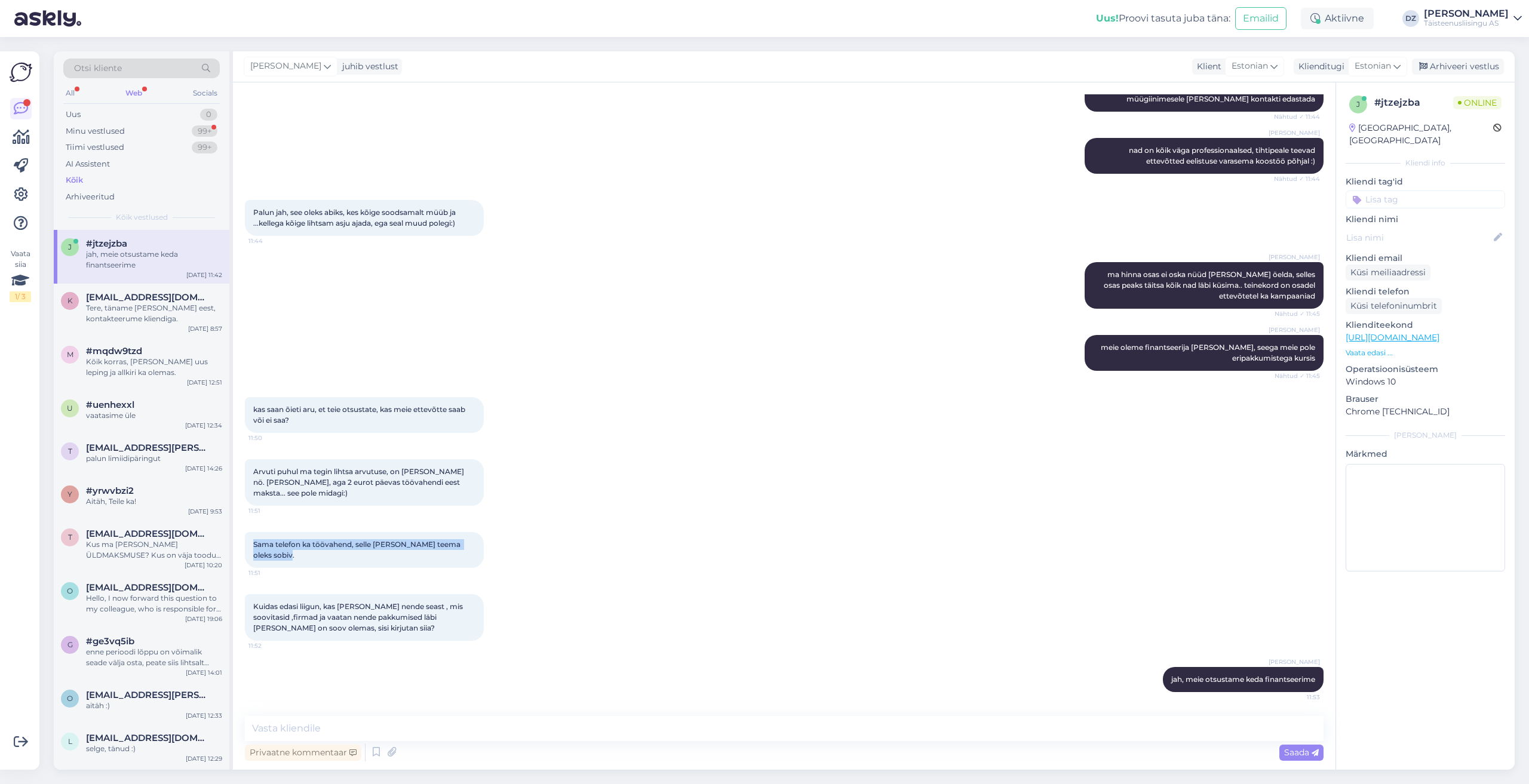
click at [330, 559] on div "Sama telefon ka töövahend, selle [PERSON_NAME] teema oleks sobiv. 11:51" at bounding box center [365, 550] width 239 height 36
drag, startPoint x: 375, startPoint y: 632, endPoint x: 246, endPoint y: 607, distance: 131.4
click at [246, 603] on div "Kuidas edasi liigun, kas [PERSON_NAME] nende seast , mis soovitasid ,firmad ja …" at bounding box center [365, 617] width 239 height 46
click at [359, 730] on textarea at bounding box center [784, 729] width 1079 height 25
type textarea "no näiteks nii jah"
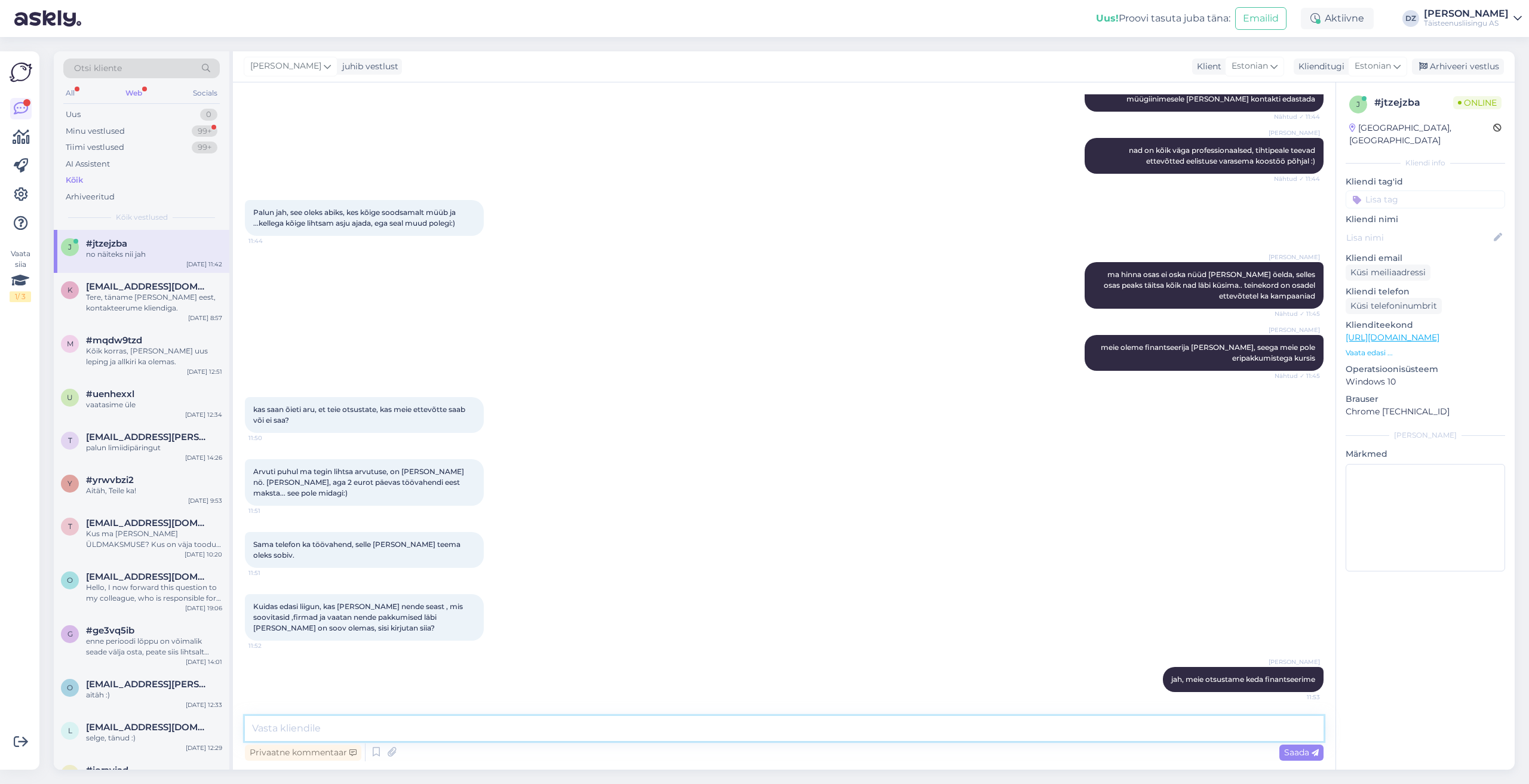
scroll to position [953, 0]
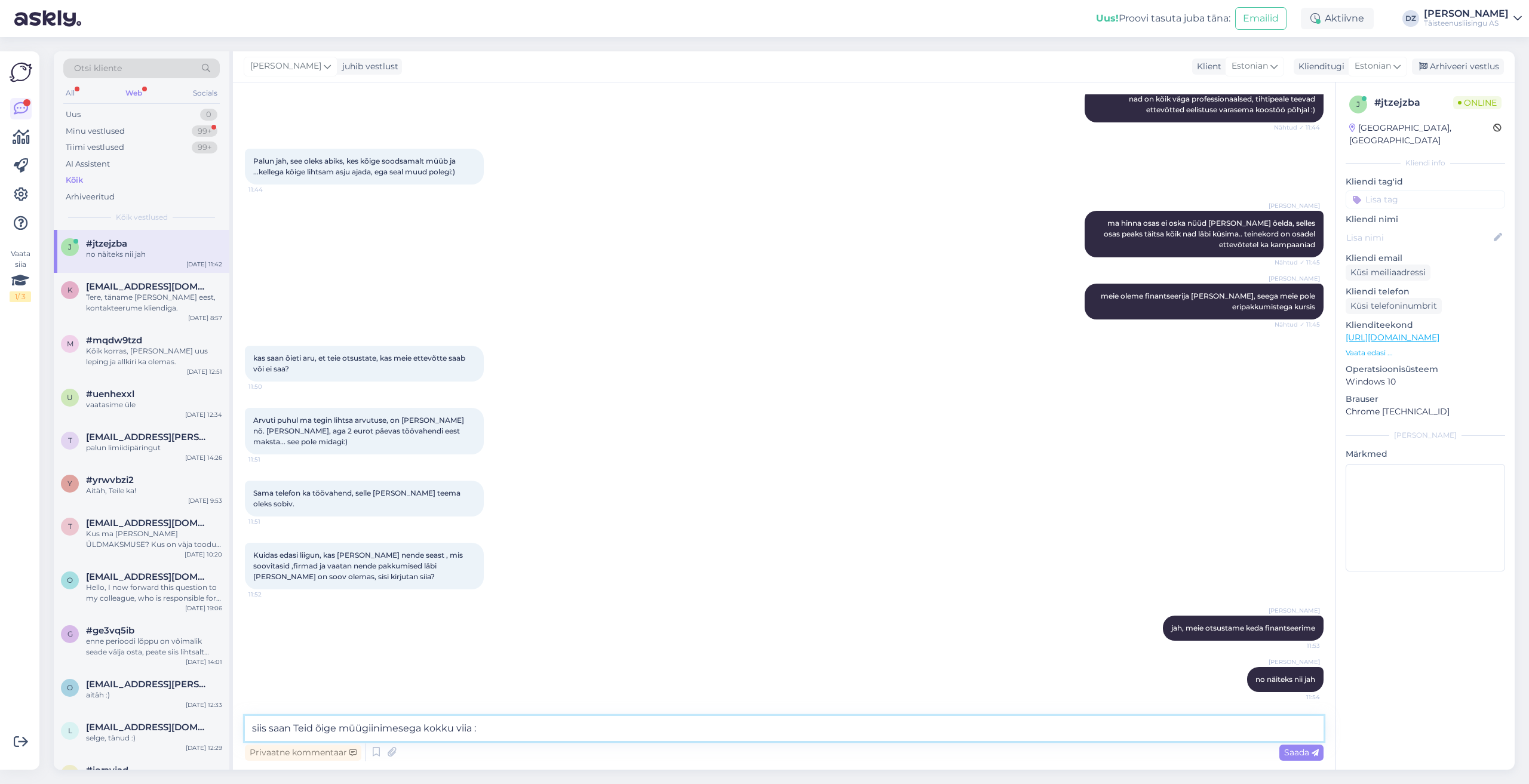
type textarea "siis saan Teid õige müügiinimesega kokku viia :)"
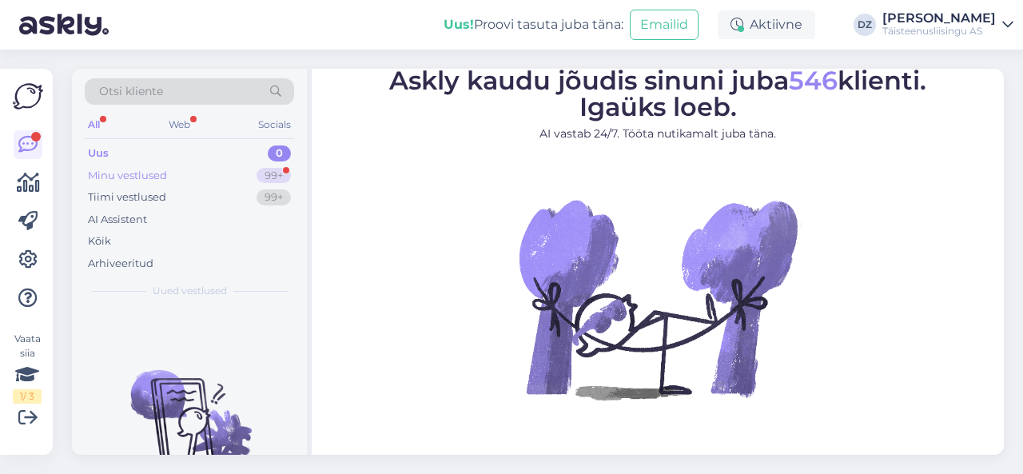
click at [205, 173] on div "Minu vestlused 99+" at bounding box center [189, 176] width 209 height 22
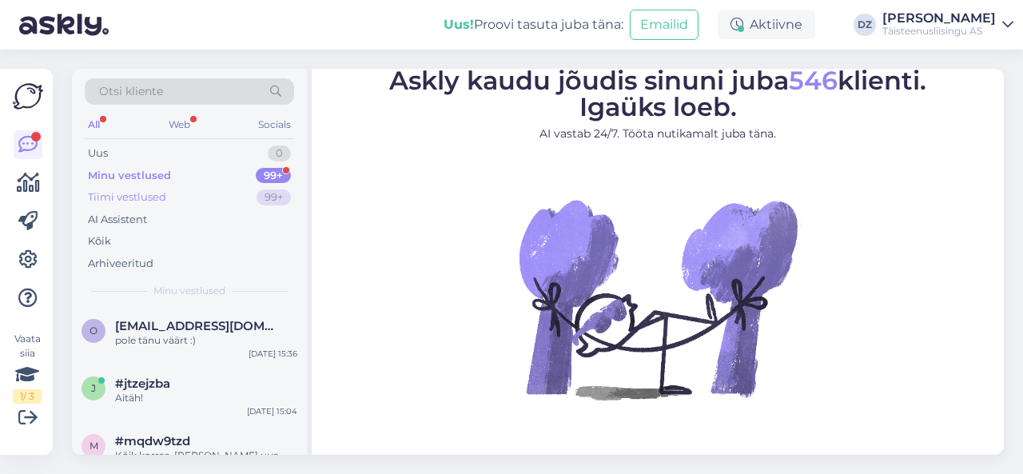
click at [131, 194] on div "Tiimi vestlused" at bounding box center [127, 197] width 78 height 16
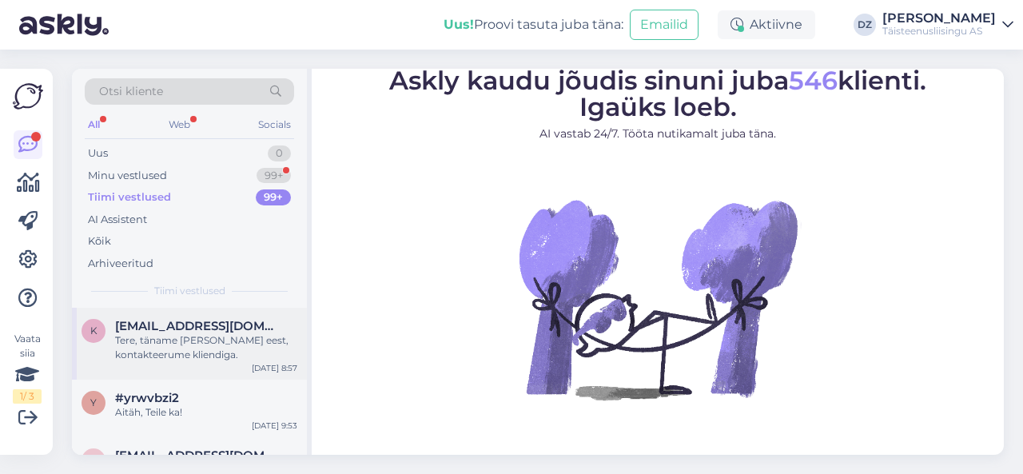
click at [199, 356] on div "Tere, täname [PERSON_NAME] eest, kontakteerume kliendiga." at bounding box center [206, 347] width 182 height 29
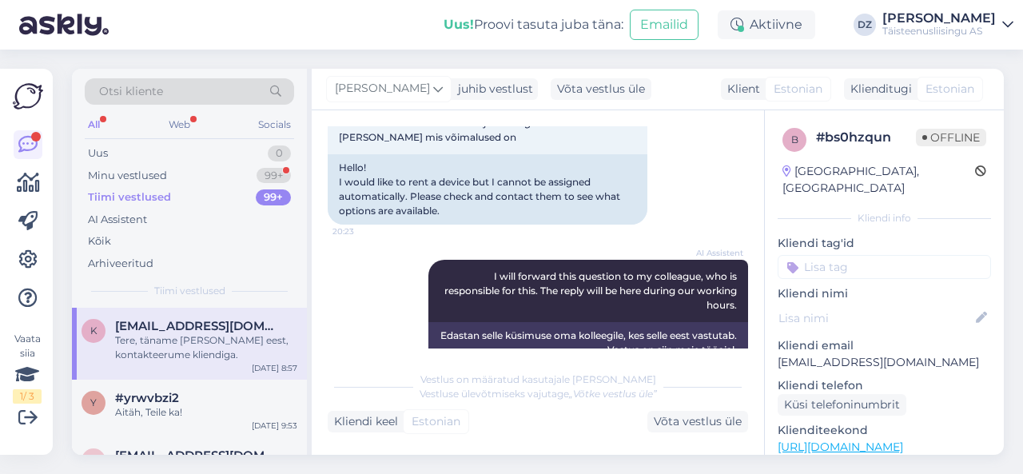
scroll to position [669, 0]
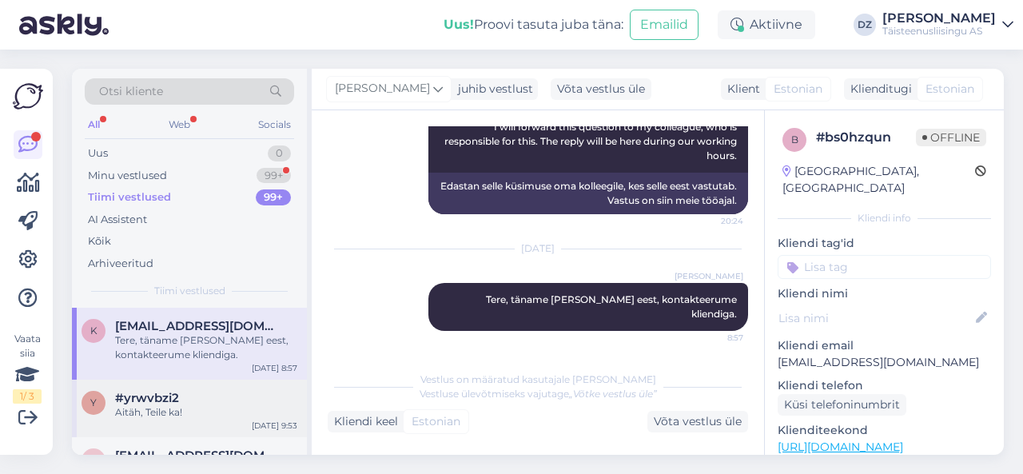
click at [199, 407] on div "Aitäh, Teile ka!" at bounding box center [206, 412] width 182 height 14
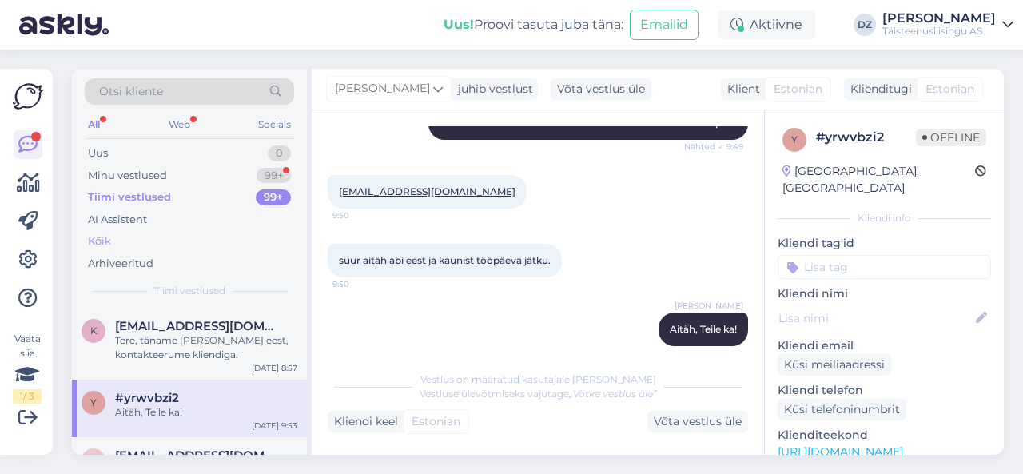
click at [98, 242] on div "Kõik" at bounding box center [99, 241] width 23 height 16
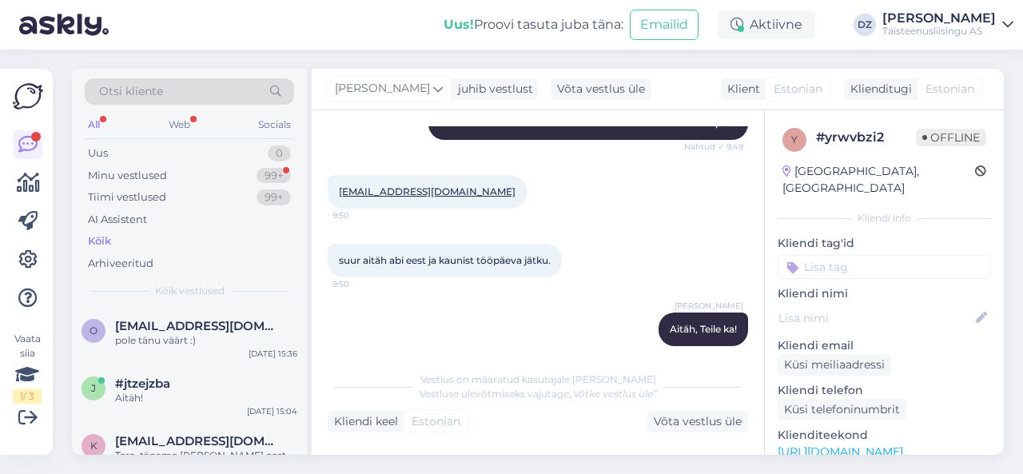
click at [184, 236] on div "Kõik" at bounding box center [189, 241] width 209 height 22
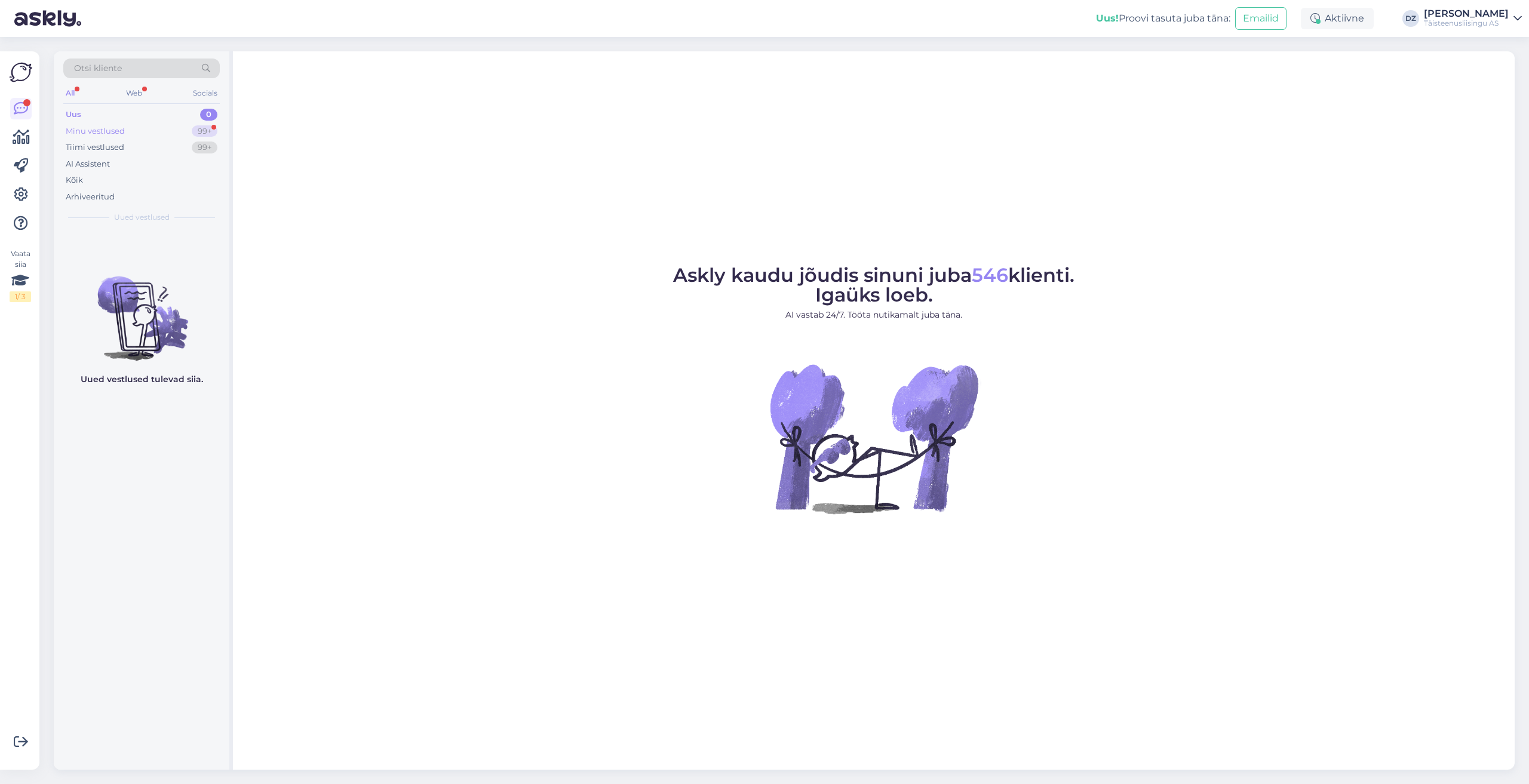
click at [115, 134] on div "Minu vestlused" at bounding box center [95, 131] width 59 height 12
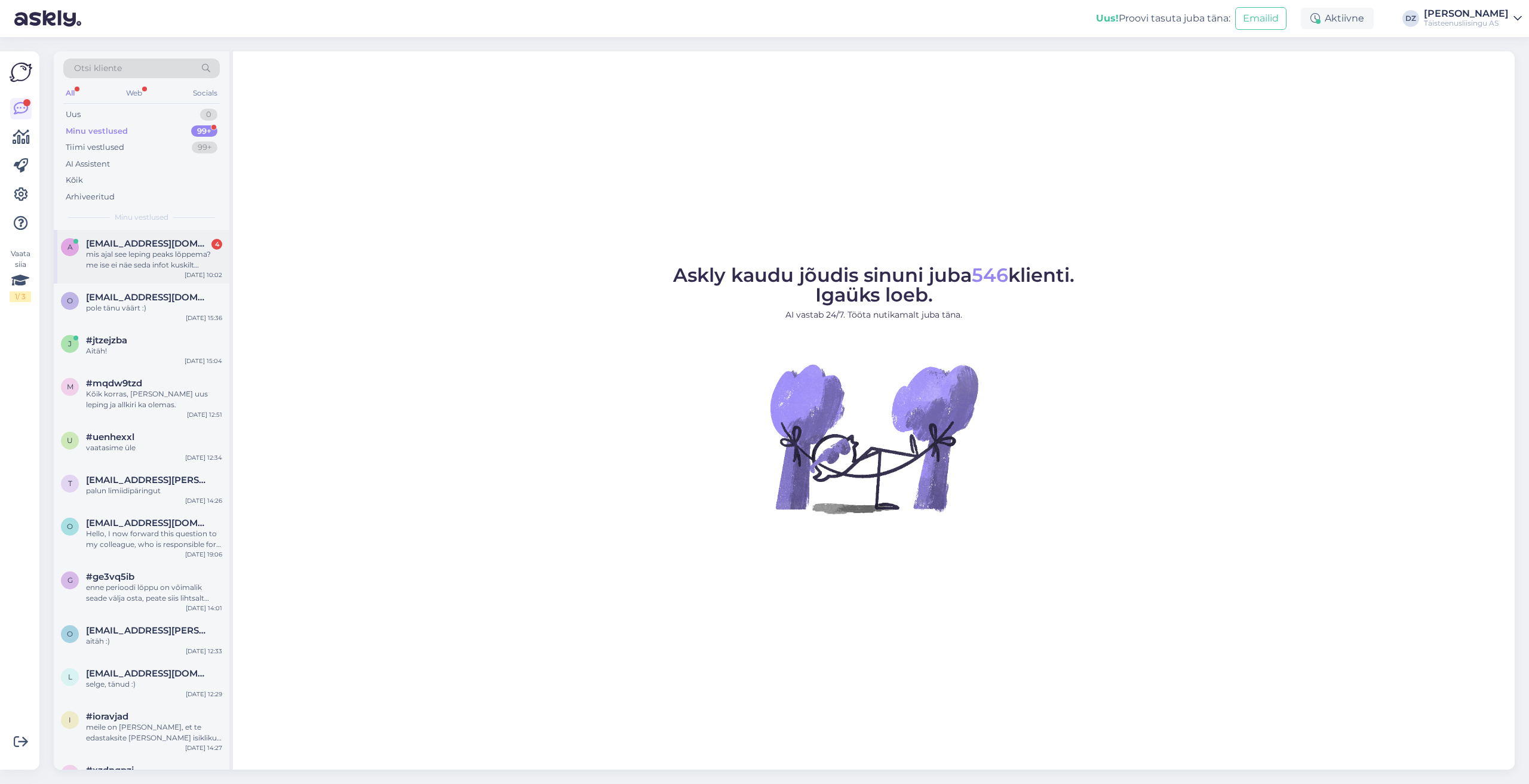
click at [130, 230] on div "a anett.voorel@tele2.com 4 mis ajal see leping peaks lõppema? me ise ei näe sed…" at bounding box center [141, 257] width 176 height 54
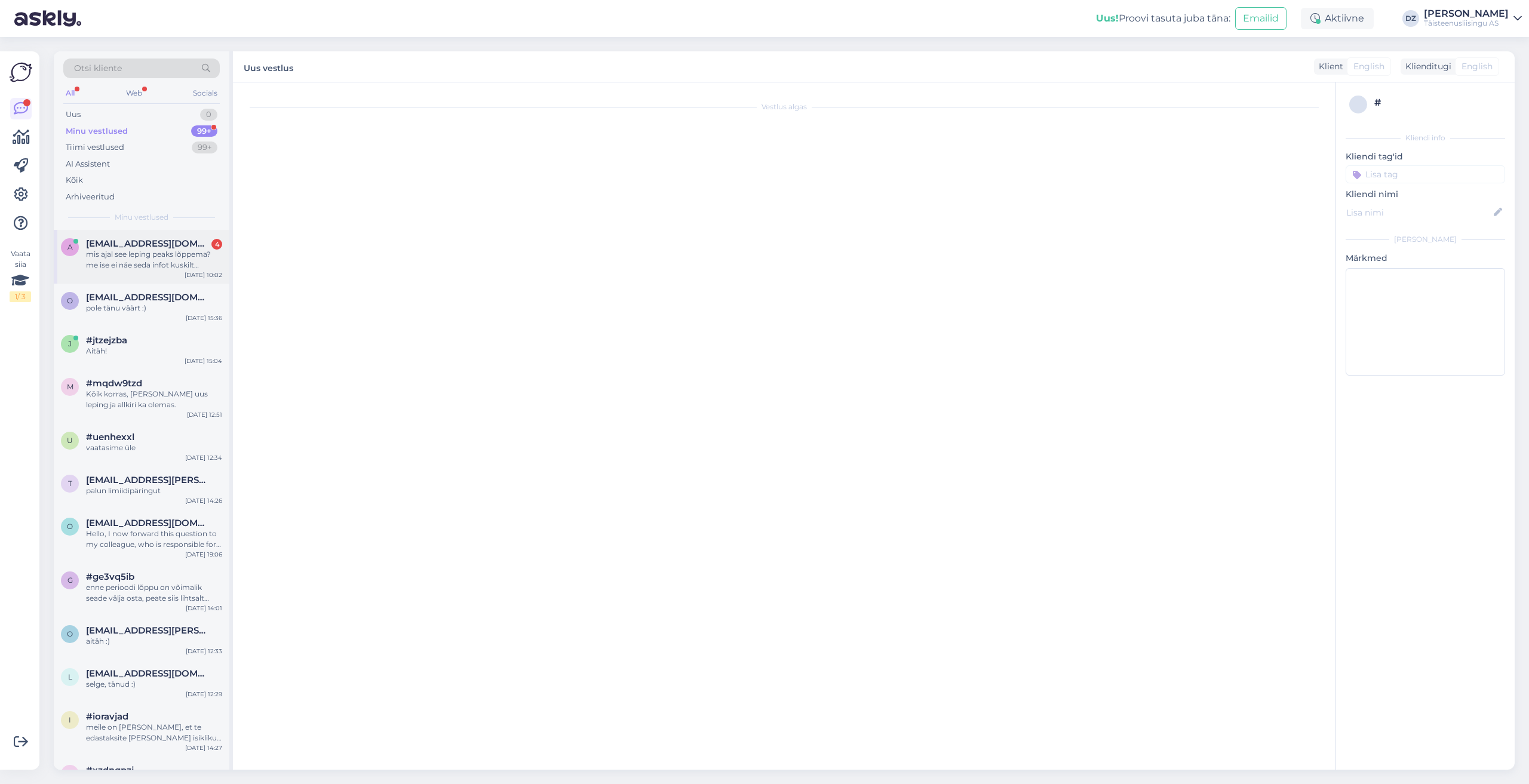
scroll to position [1281, 0]
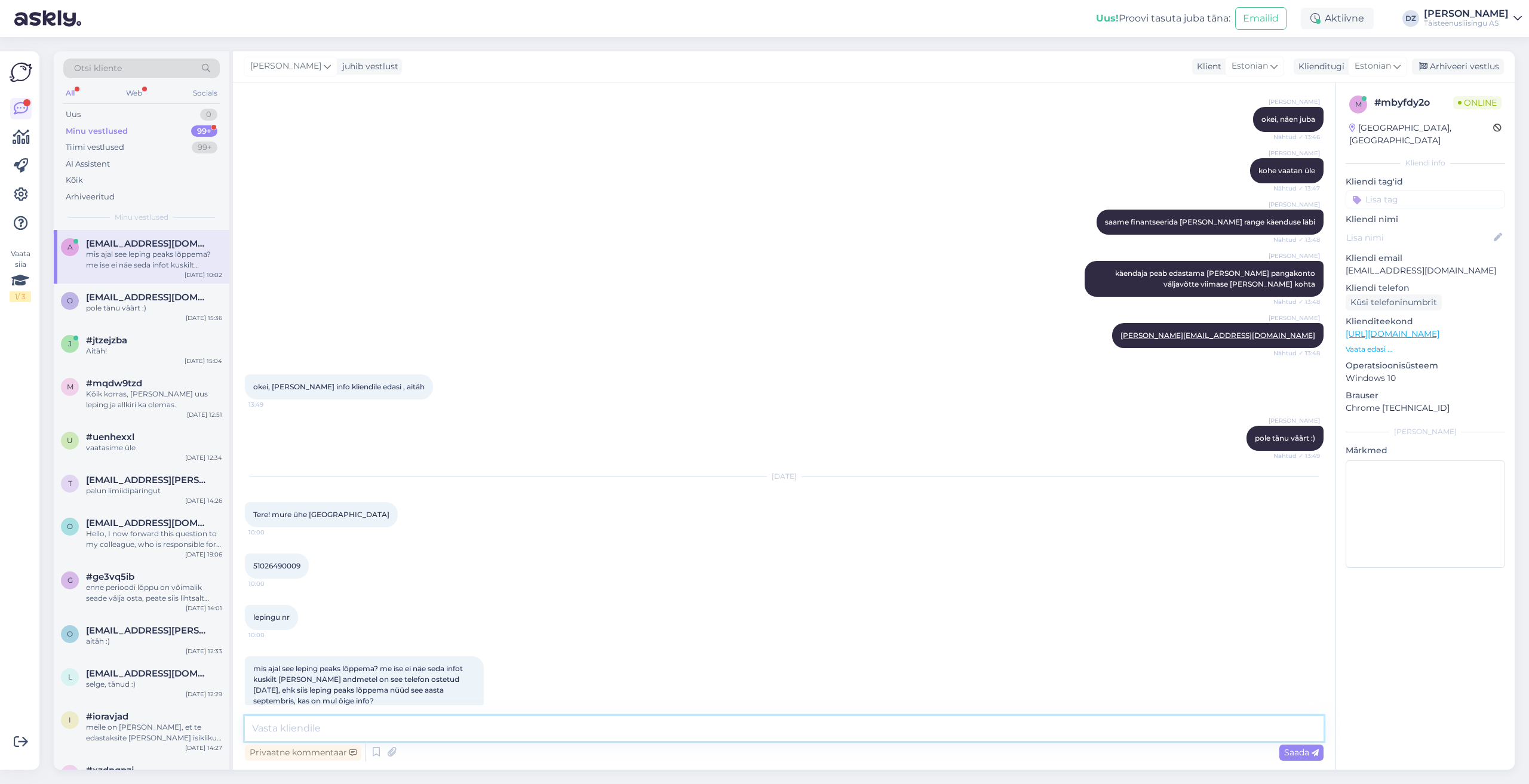
click at [474, 725] on textarea at bounding box center [784, 729] width 1079 height 25
type textarea "Tere"
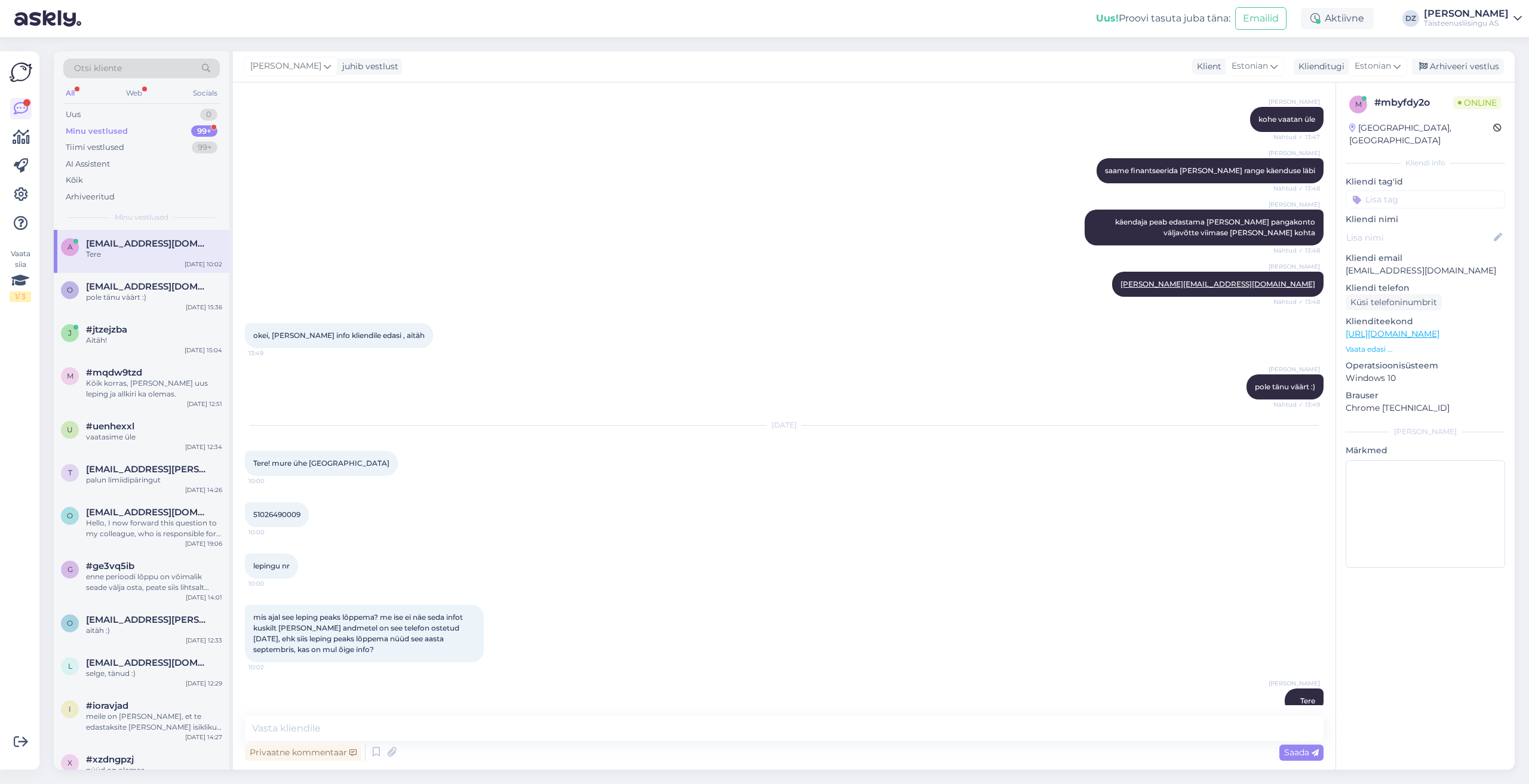
click at [288, 510] on span "51026490009" at bounding box center [276, 514] width 47 height 9
copy div "51026490009 10:00"
click at [510, 730] on textarea at bounding box center [784, 729] width 1079 height 25
paste textarea "25.09.2026"
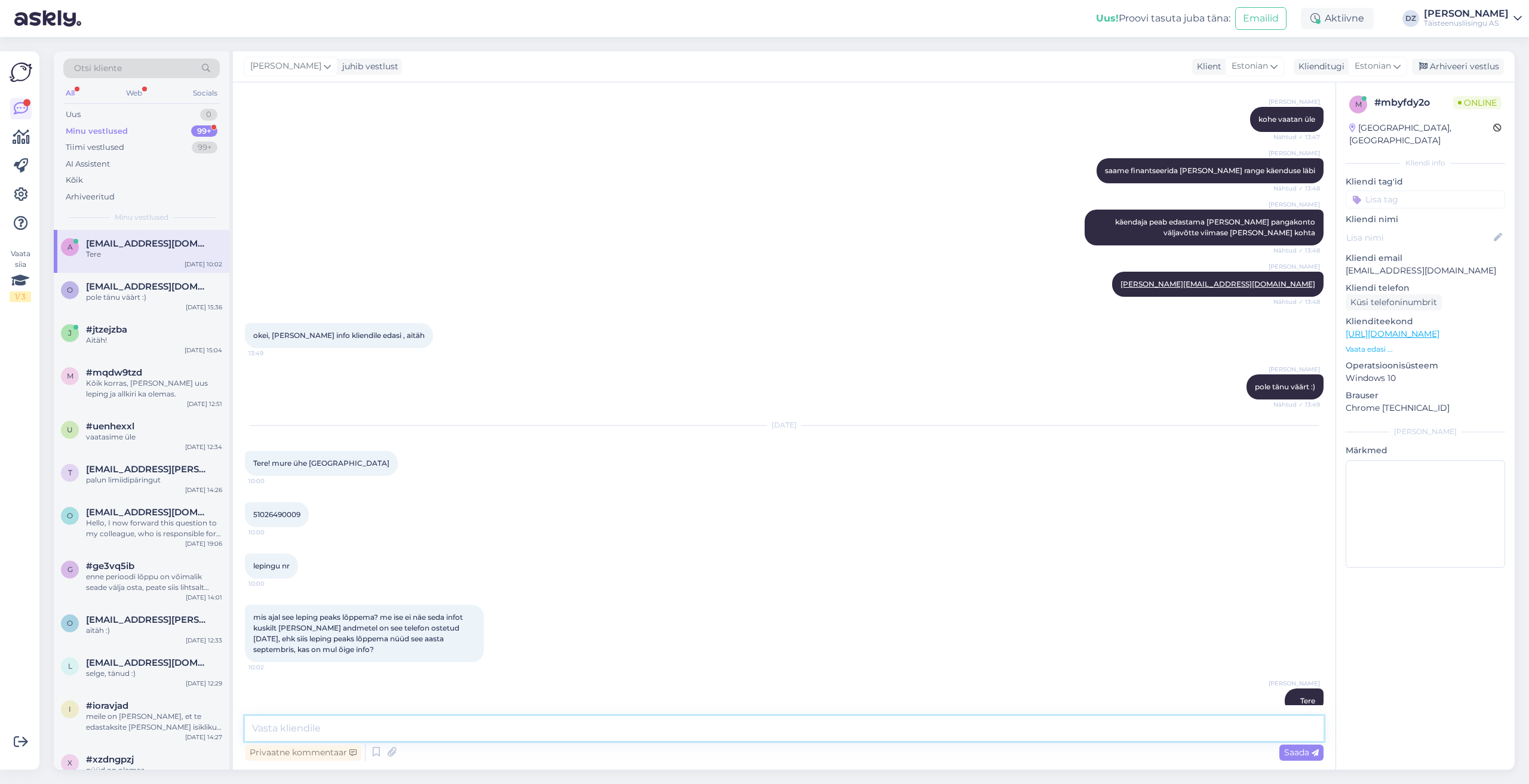
type textarea "25.09.2026"
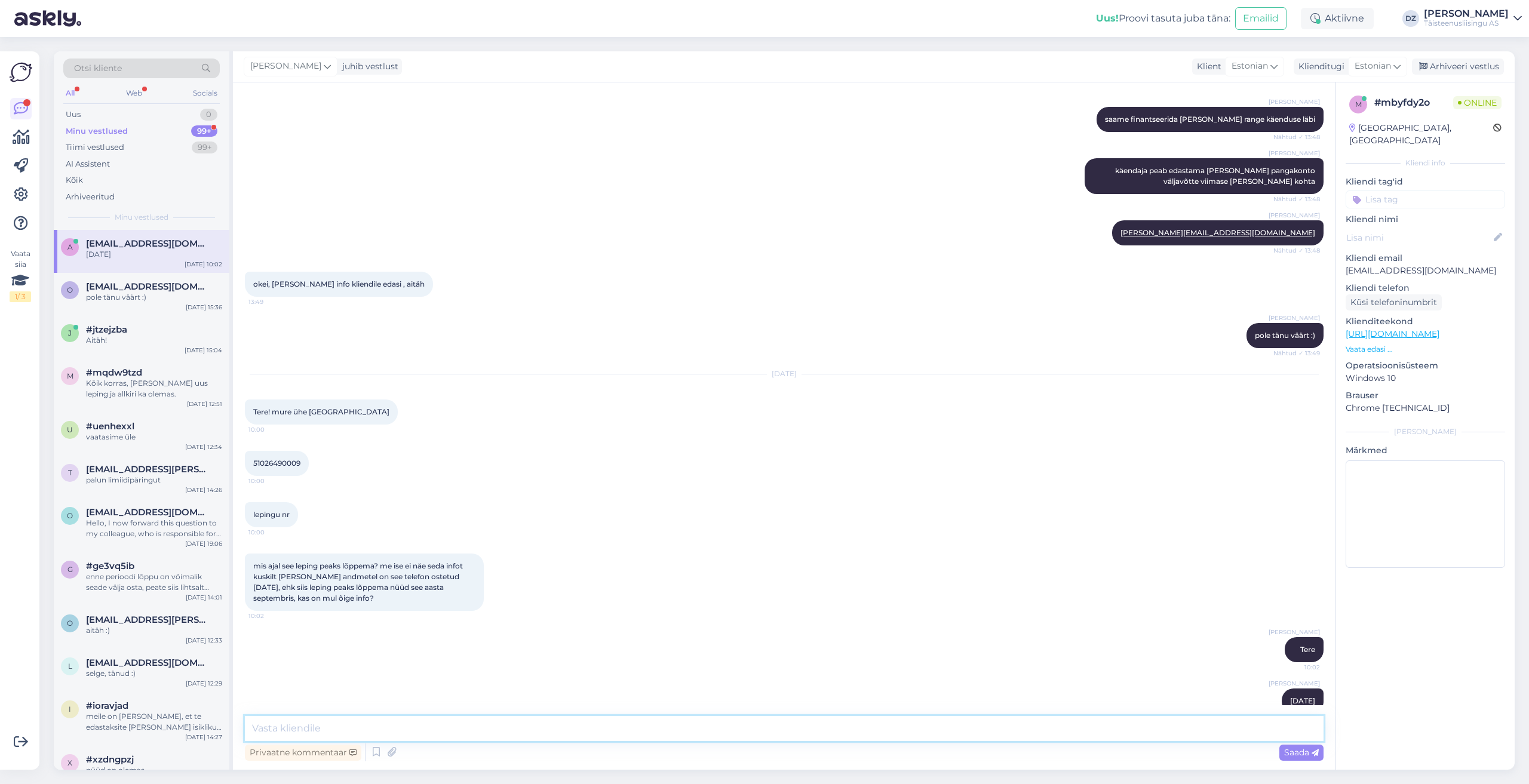
click at [1025, 734] on textarea at bounding box center [784, 729] width 1079 height 25
click at [1259, 697] on icon at bounding box center [1262, 701] width 7 height 7
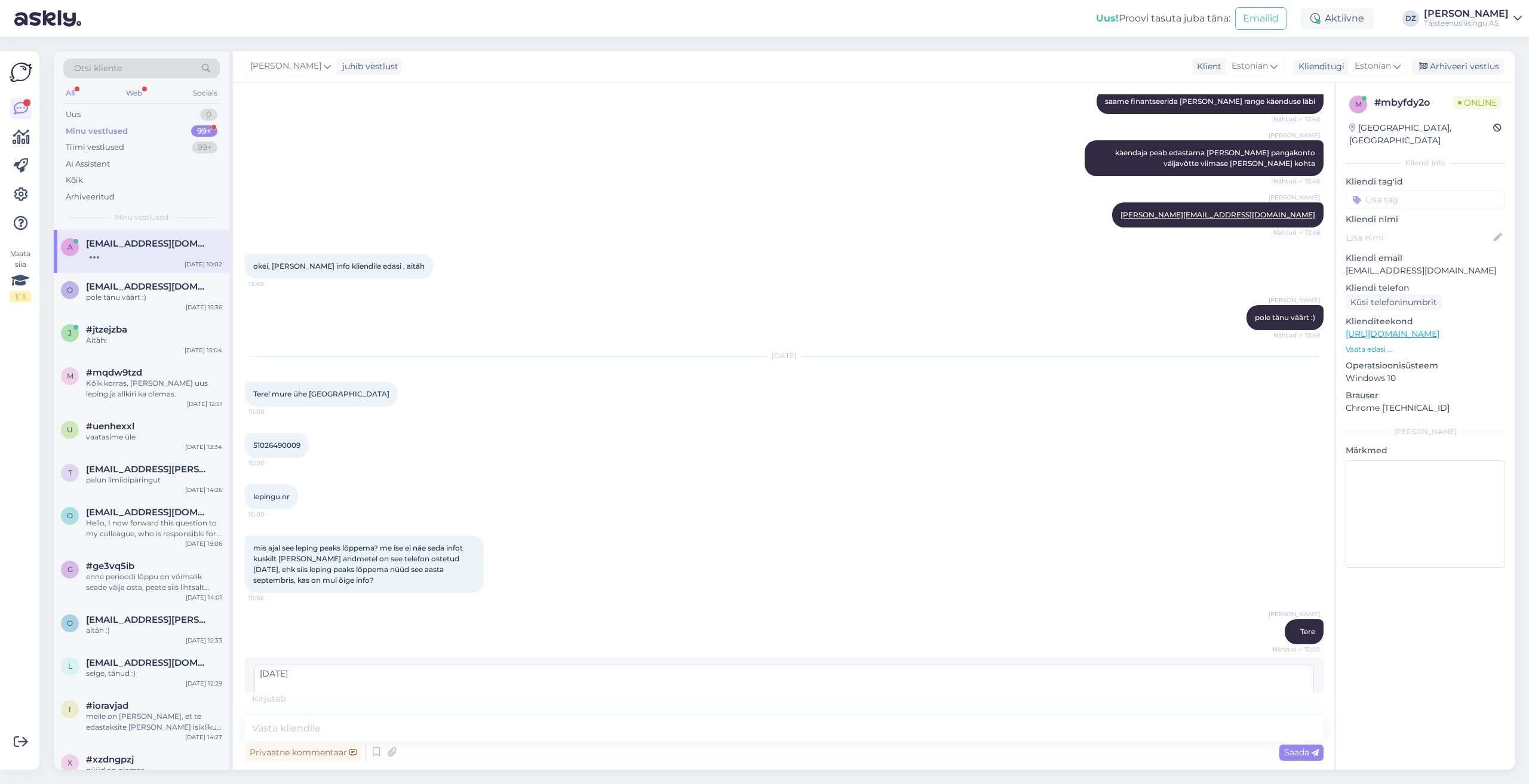
scroll to position [1410, 0]
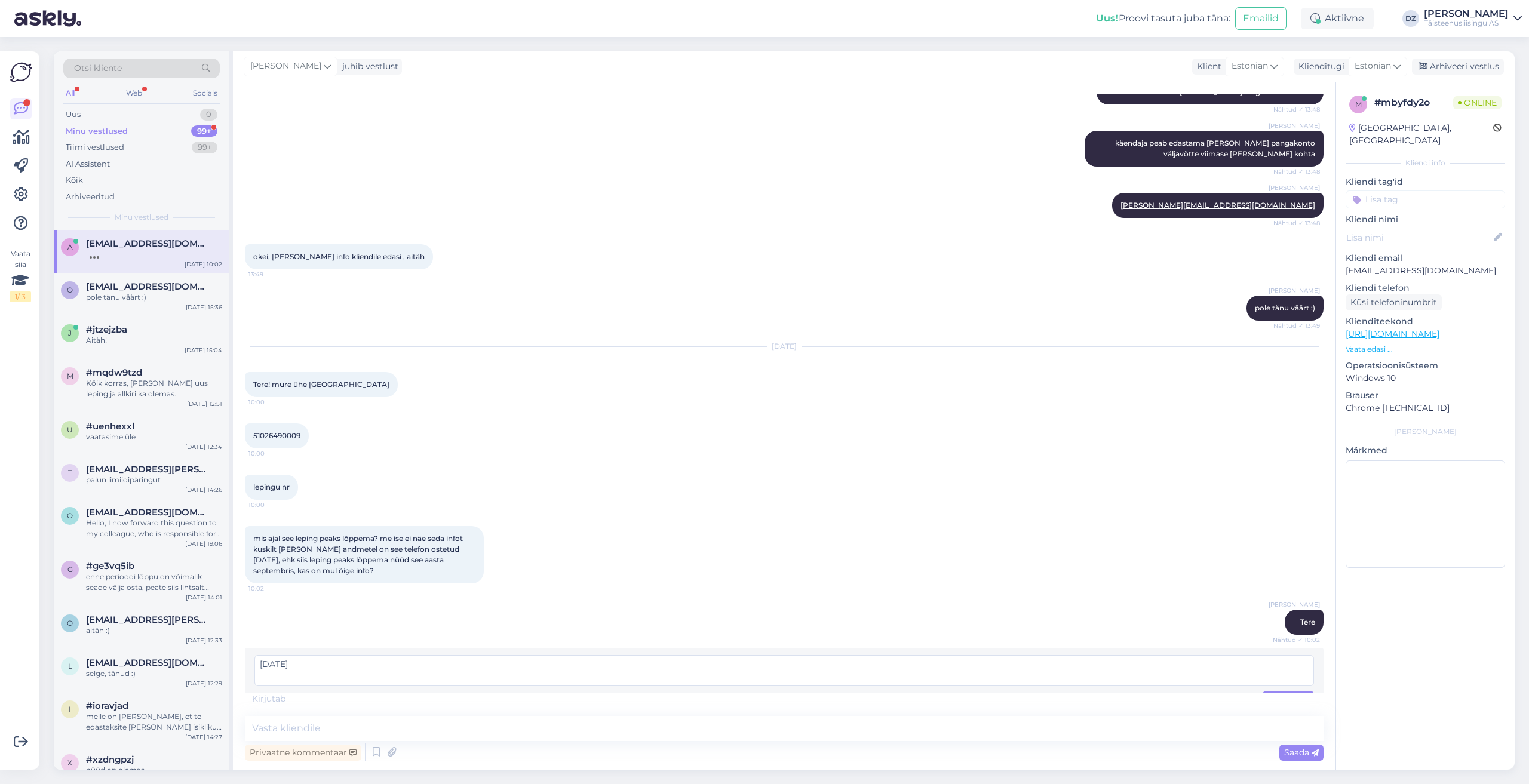
drag, startPoint x: 267, startPoint y: 641, endPoint x: 296, endPoint y: 650, distance: 30.4
click at [267, 655] on textarea "25.09.2026" at bounding box center [784, 671] width 1059 height 31
type textarea "30.09.2026"
click at [912, 655] on textarea "30.09.2026" at bounding box center [784, 671] width 1059 height 31
click at [1277, 693] on span "Muuda" at bounding box center [1288, 698] width 42 height 10
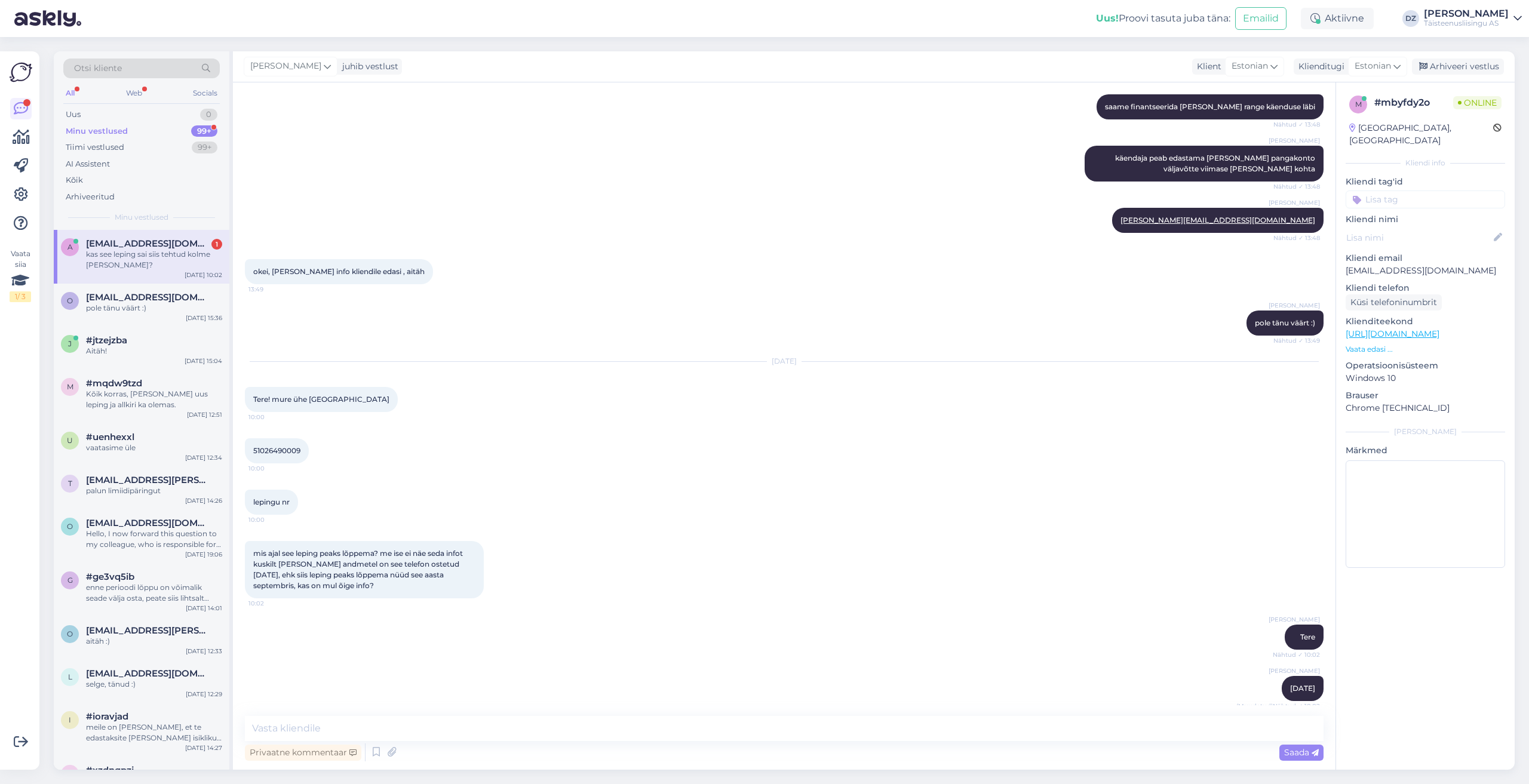
scroll to position [1434, 0]
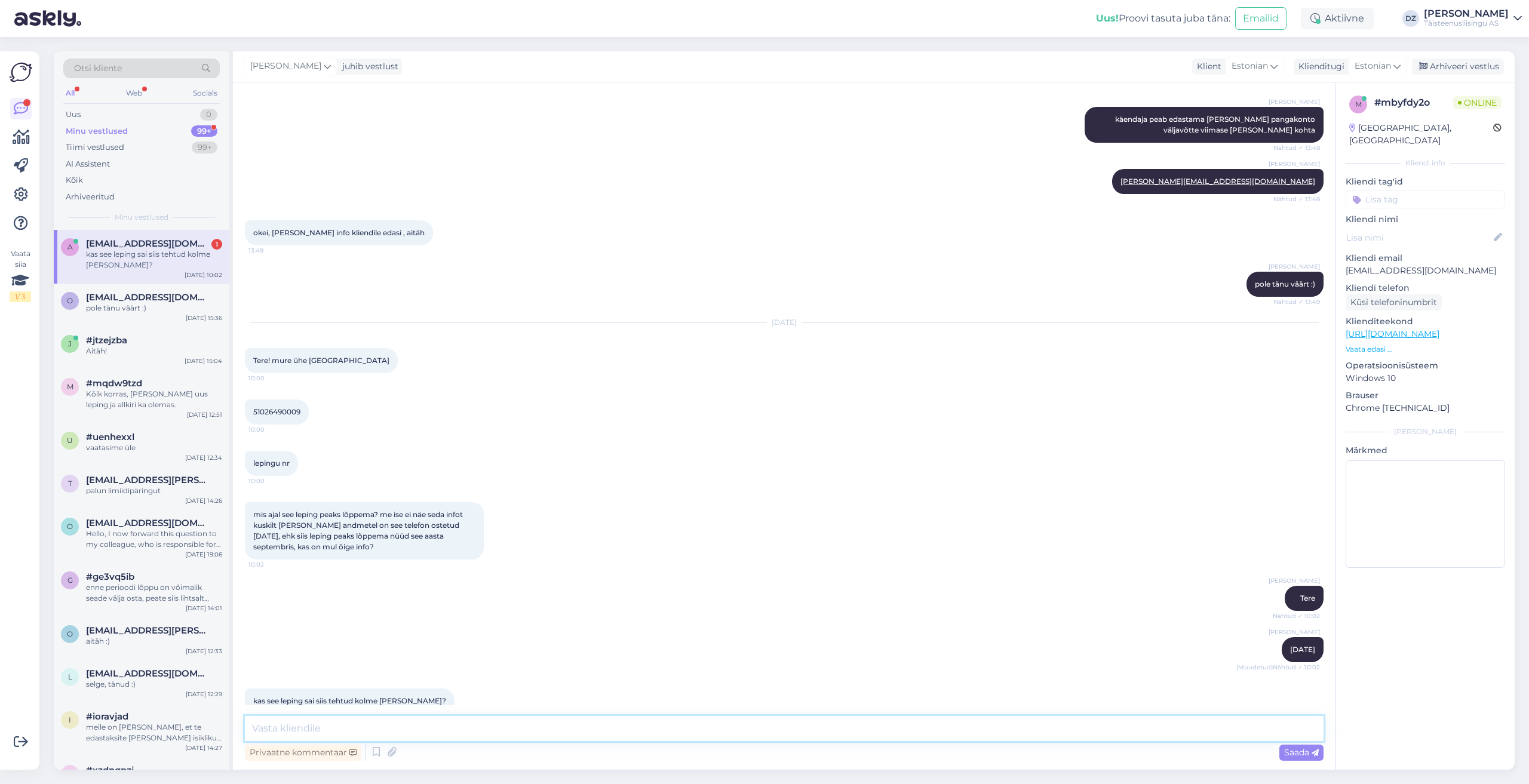
click at [1037, 732] on textarea at bounding box center [784, 729] width 1079 height 25
type textarea "jah"
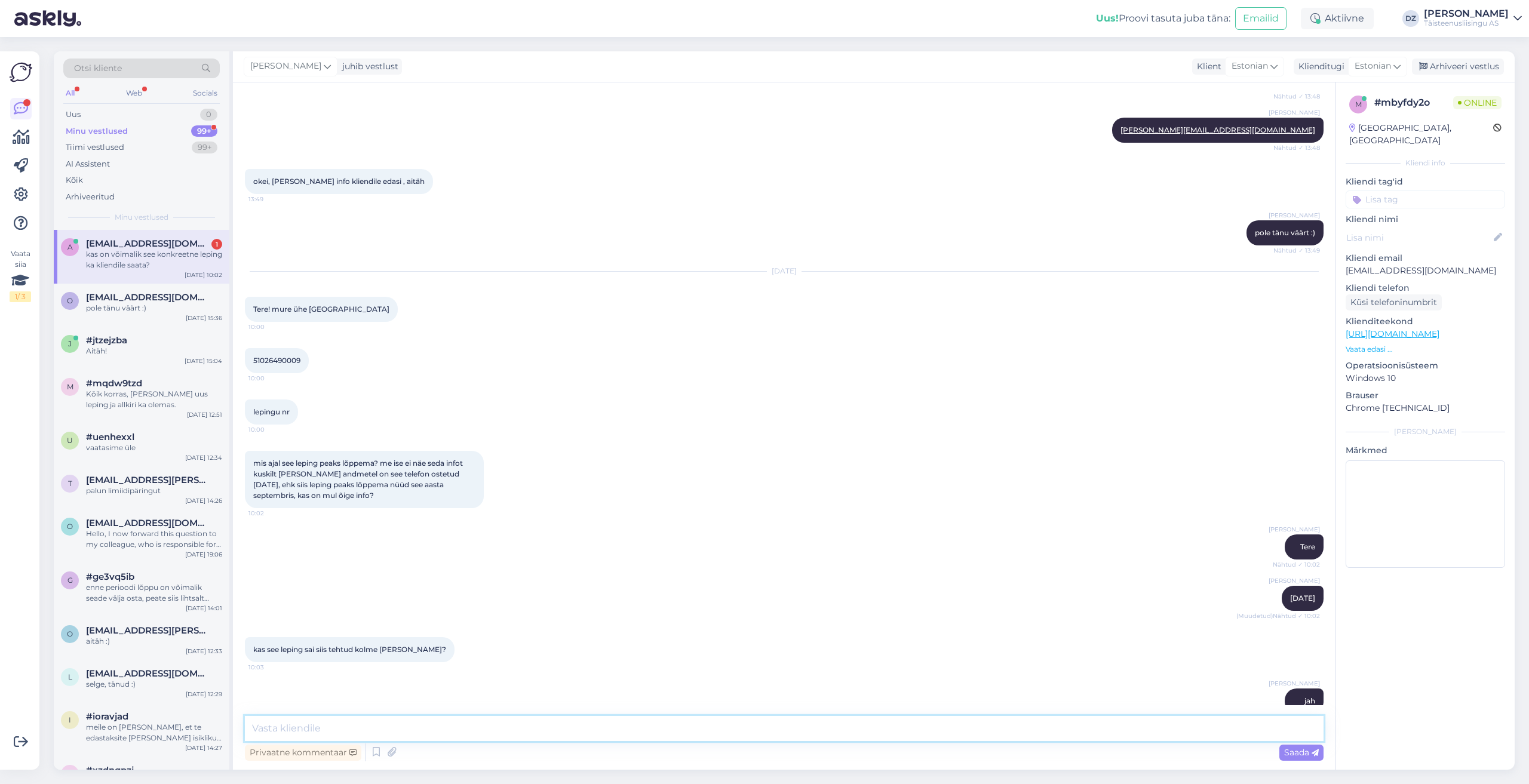
scroll to position [1537, 0]
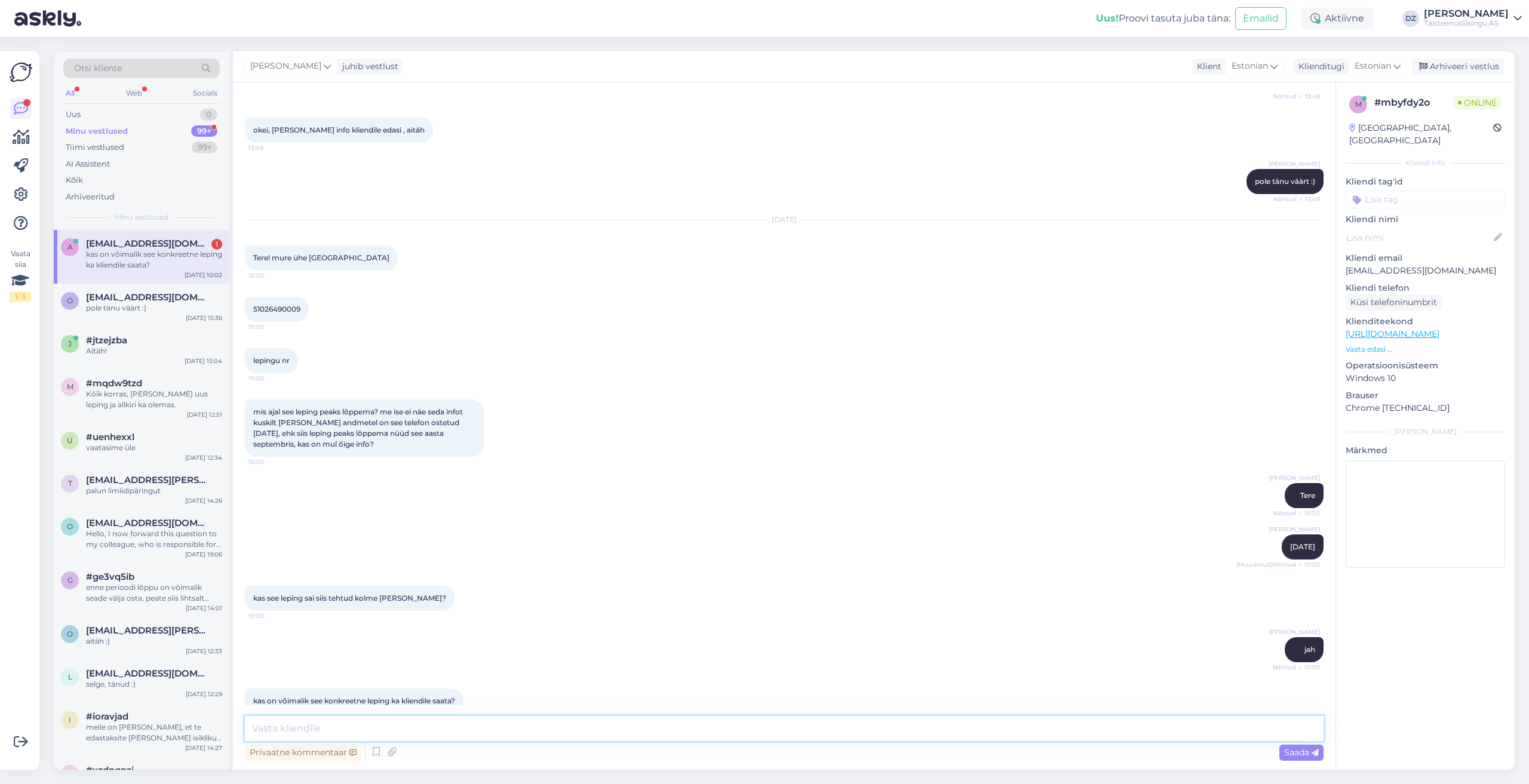
click at [665, 728] on textarea at bounding box center [784, 729] width 1079 height 25
click at [665, 726] on textarea at bounding box center [784, 729] width 1079 height 25
type textarea "ikka on jah"
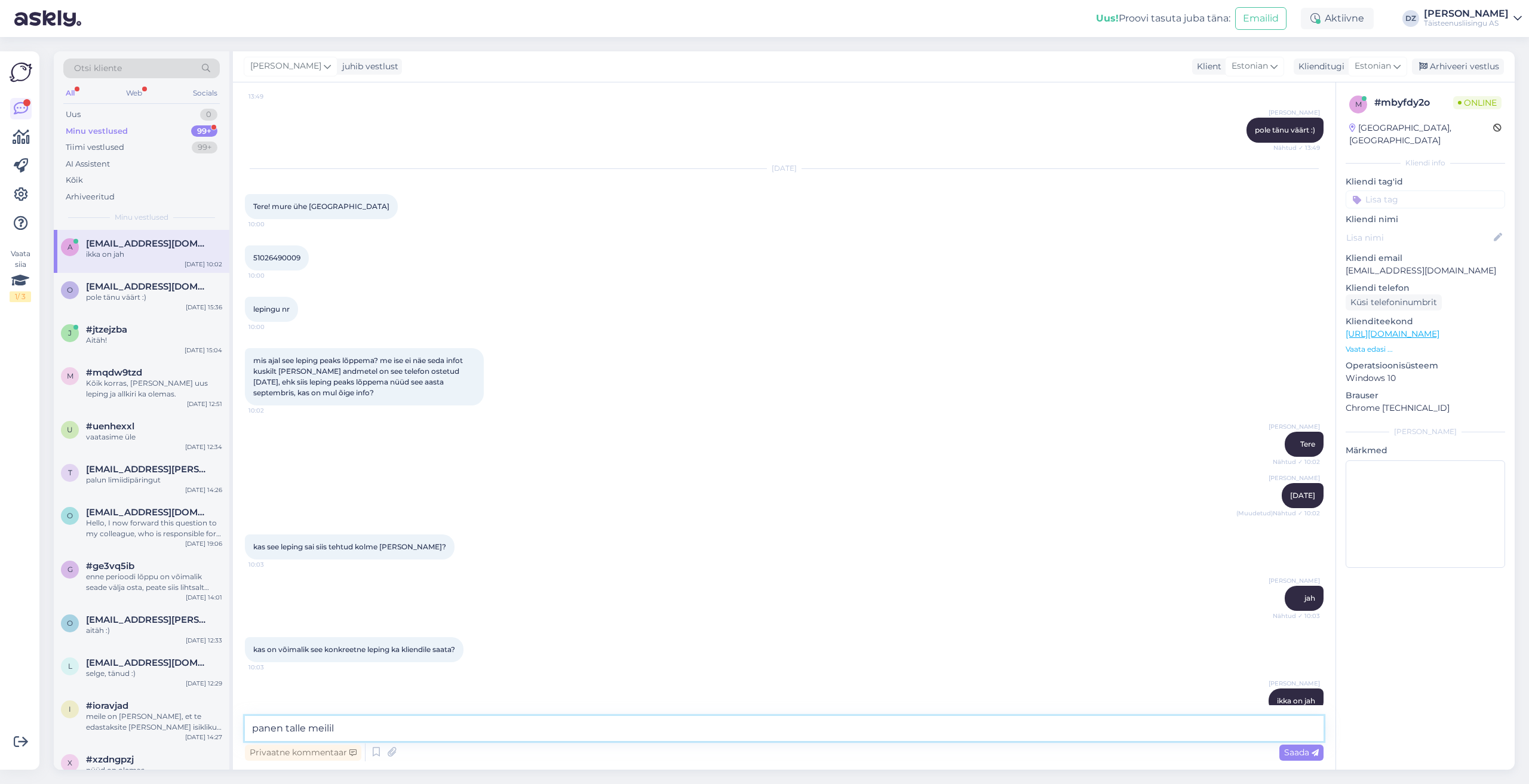
type textarea "panen talle meilile"
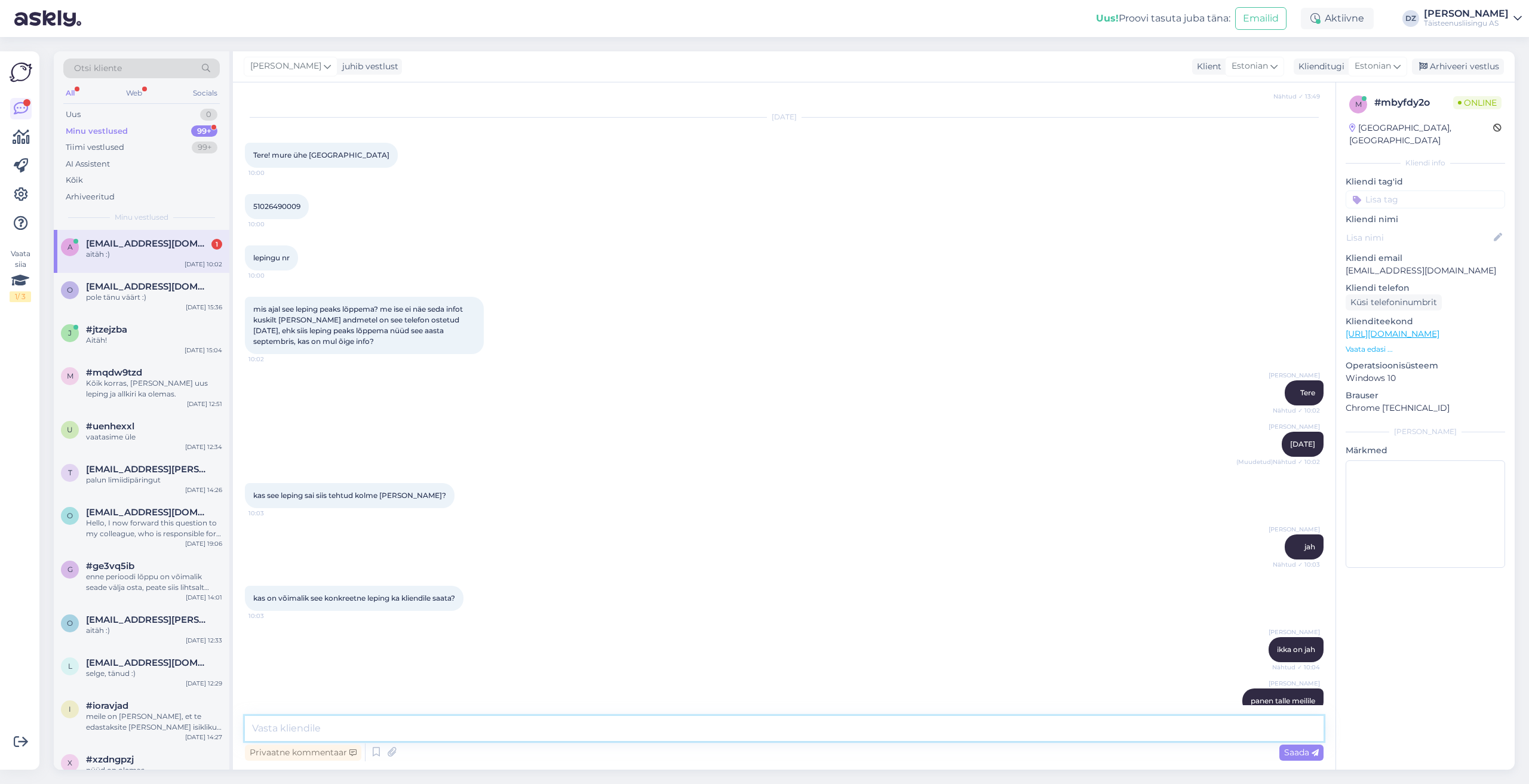
scroll to position [1691, 0]
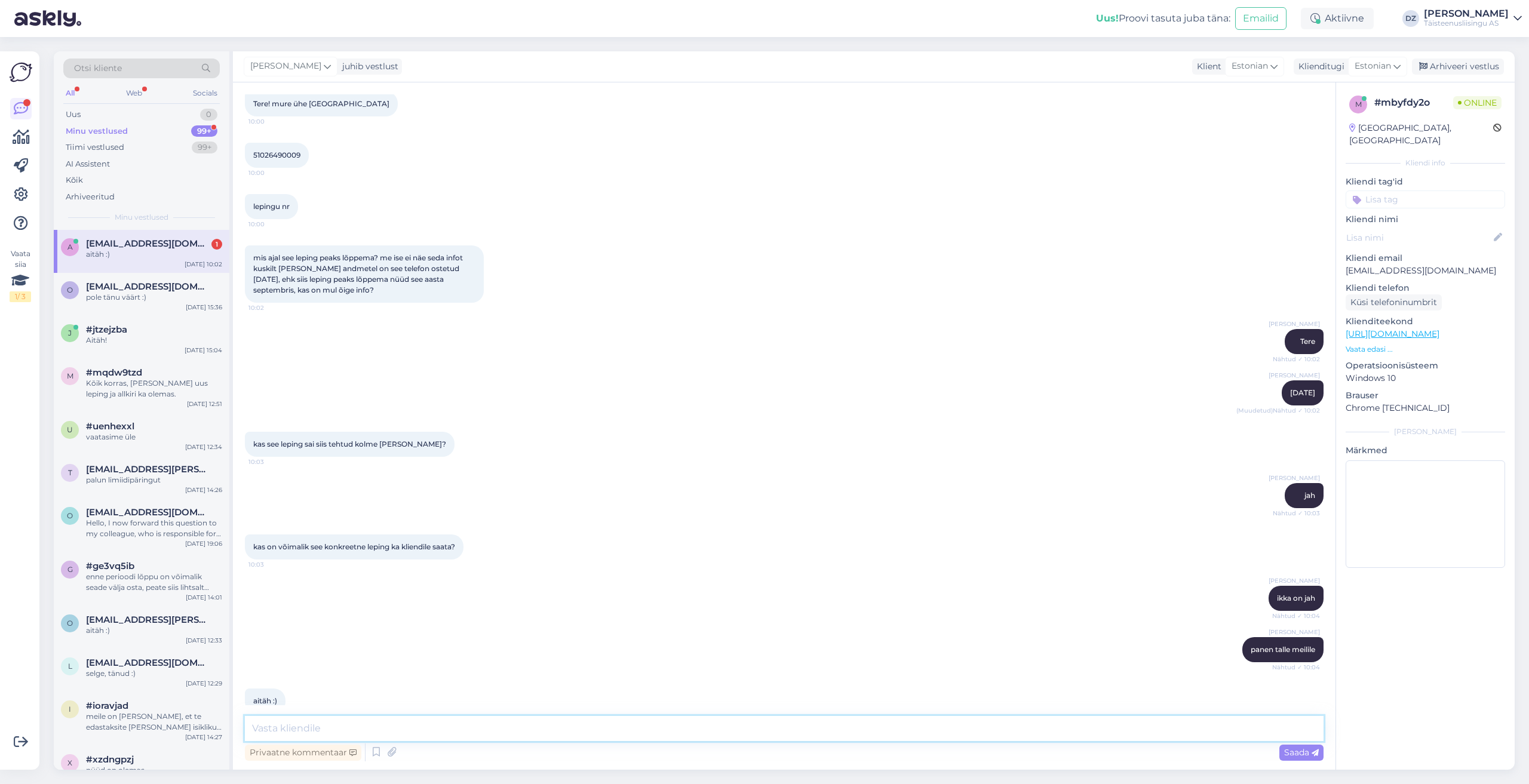
click at [495, 719] on textarea at bounding box center [784, 729] width 1079 height 25
type textarea "pole tänu väärt! :)"
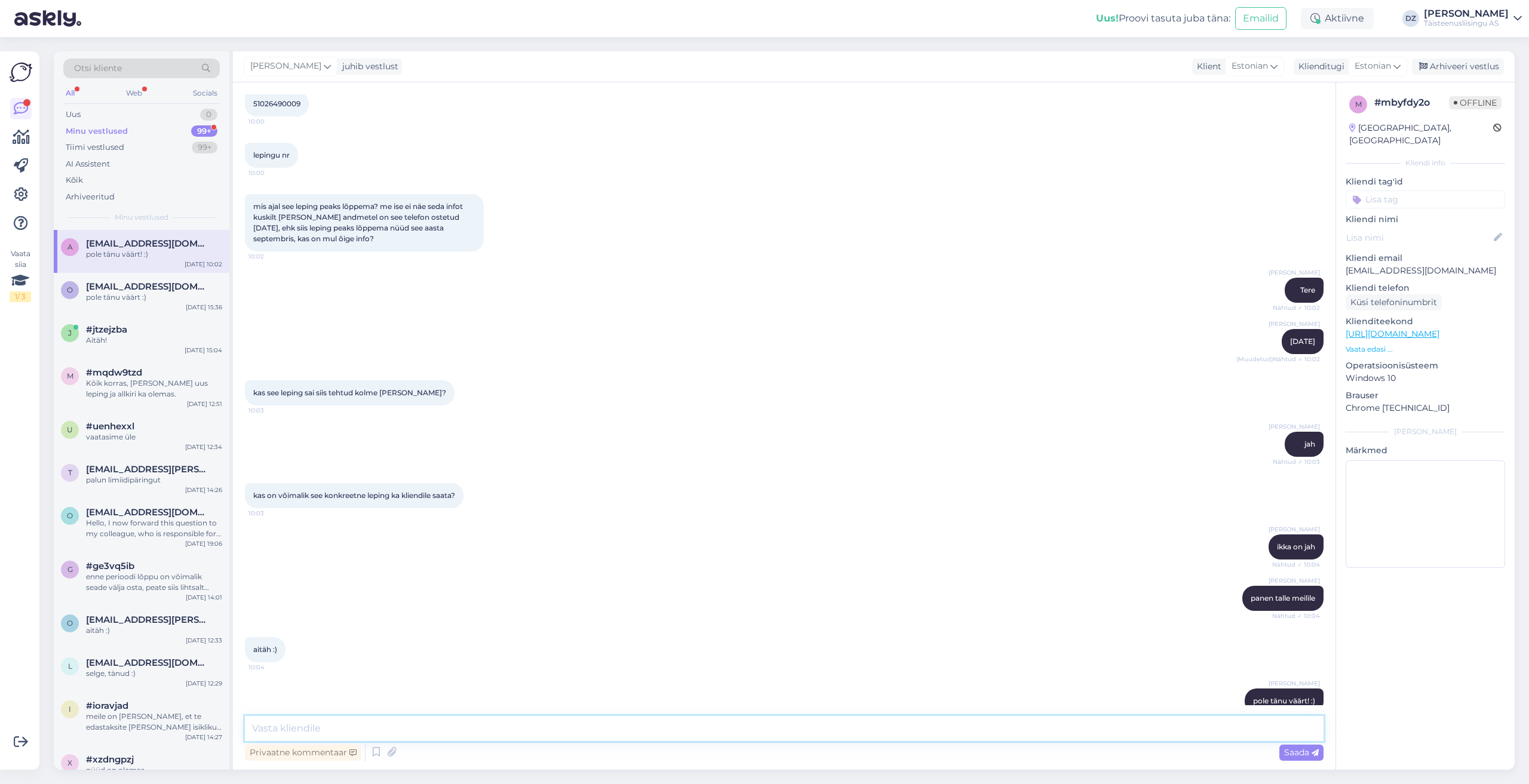
click at [567, 722] on textarea at bounding box center [784, 729] width 1079 height 25
type textarea "saatsin kliendi arvelduse meilile - see on meie kontaktiks"
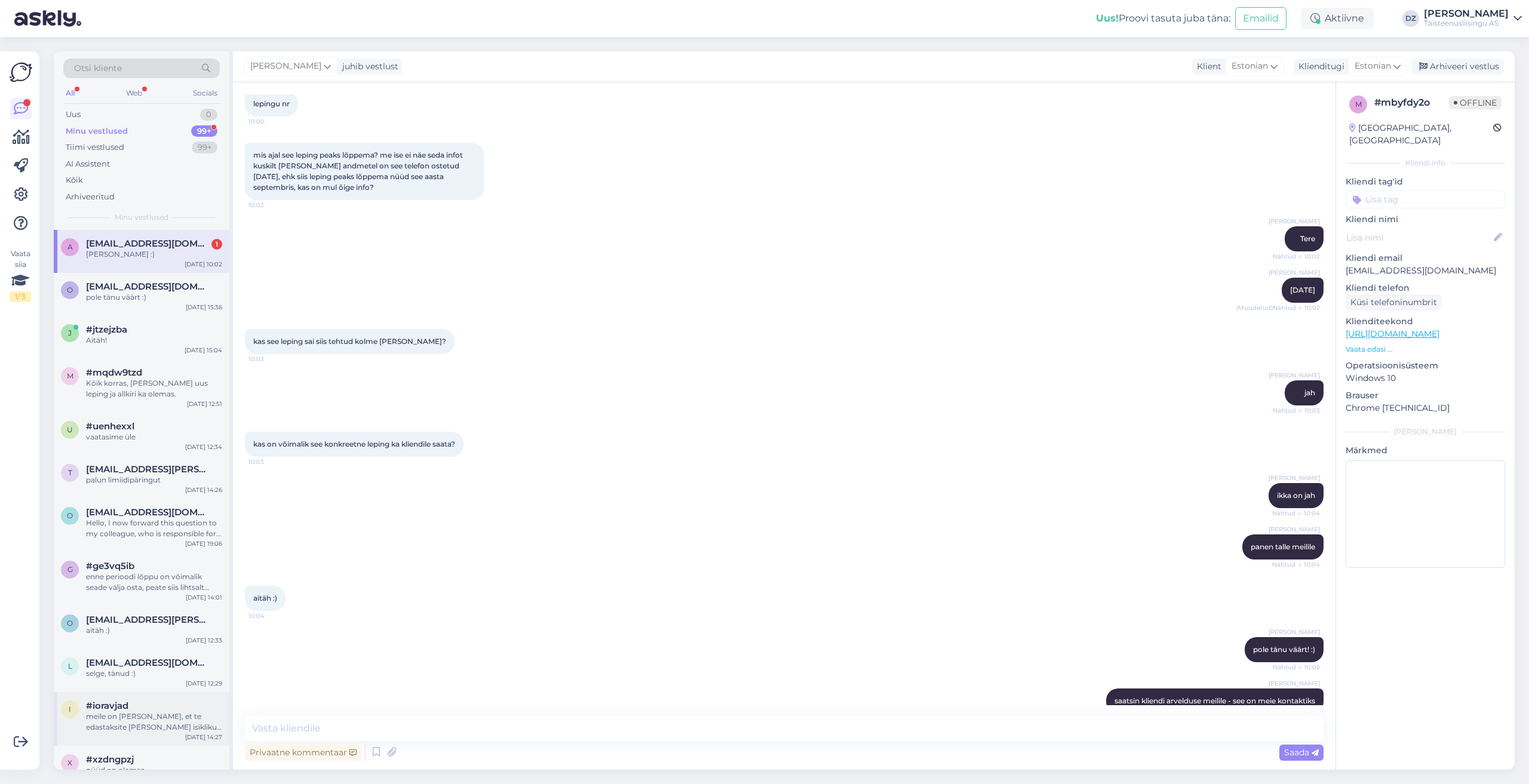
scroll to position [1845, 0]
